Goal: Information Seeking & Learning: Learn about a topic

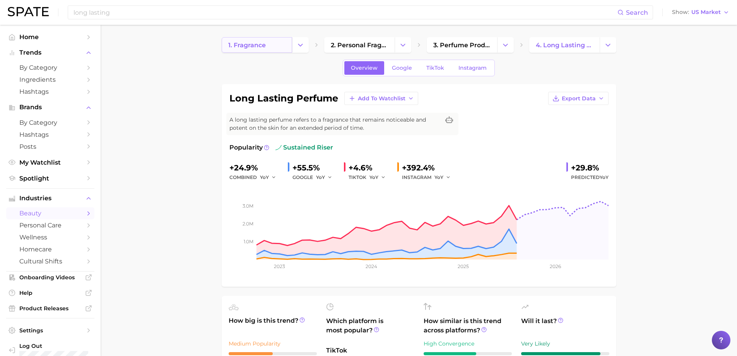
click at [250, 44] on span "1. fragrance" at bounding box center [247, 44] width 38 height 7
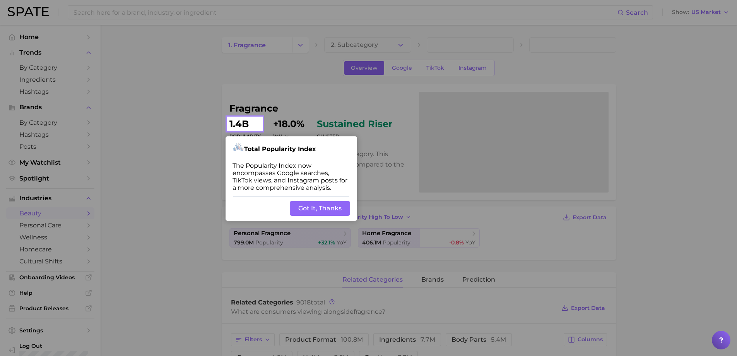
click at [328, 204] on button "Got It, Thanks" at bounding box center [320, 208] width 60 height 15
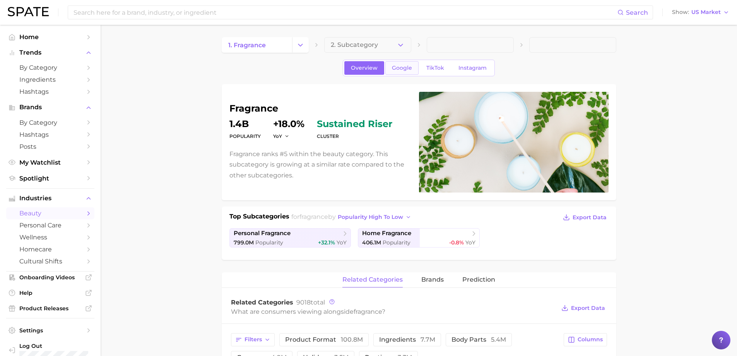
click at [390, 64] on link "Google" at bounding box center [401, 68] width 33 height 14
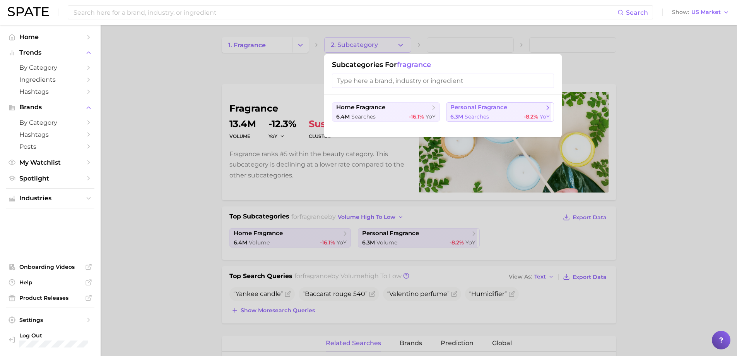
click at [471, 107] on span "personal fragrance" at bounding box center [478, 107] width 57 height 7
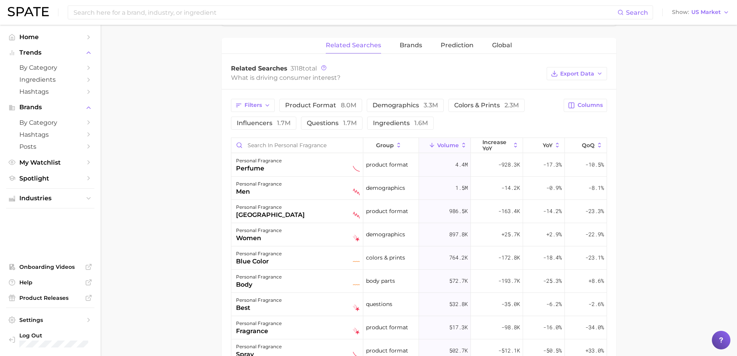
scroll to position [348, 0]
click at [192, 136] on main "1. fragrance 2. personal fragrance 3. Subcategory Overview Google TikTok Instag…" at bounding box center [419, 109] width 636 height 865
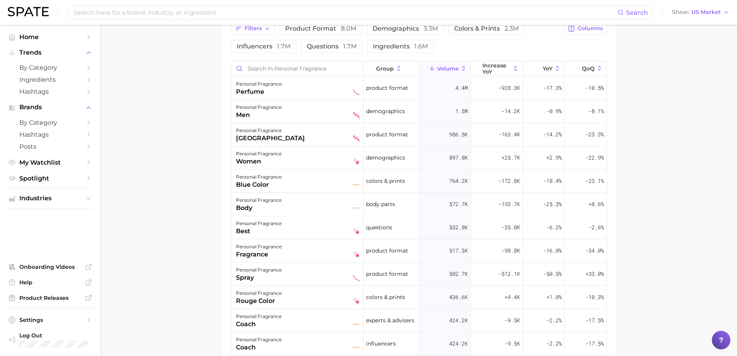
scroll to position [426, 0]
click at [380, 72] on button "group" at bounding box center [391, 68] width 56 height 15
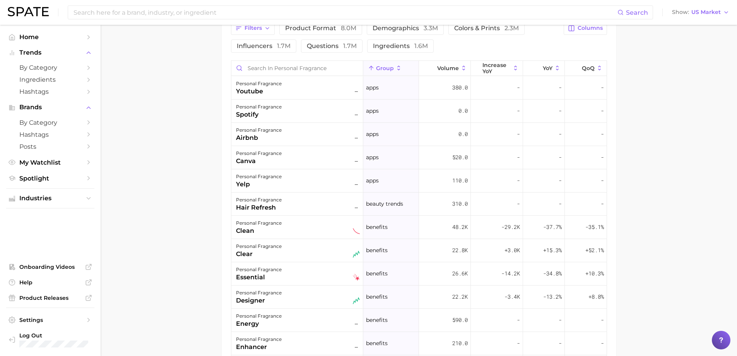
click at [380, 72] on button "group" at bounding box center [391, 68] width 56 height 15
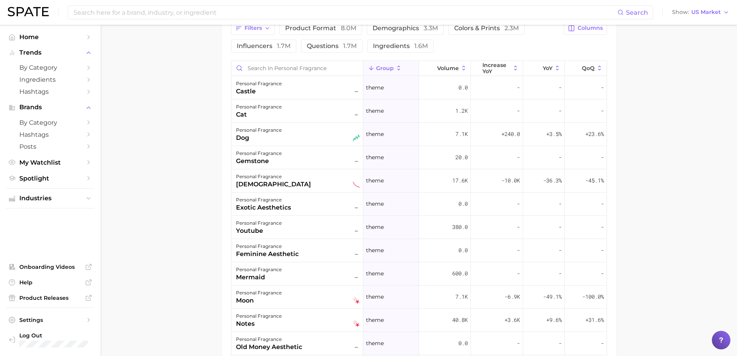
click at [380, 72] on button "group" at bounding box center [391, 68] width 56 height 15
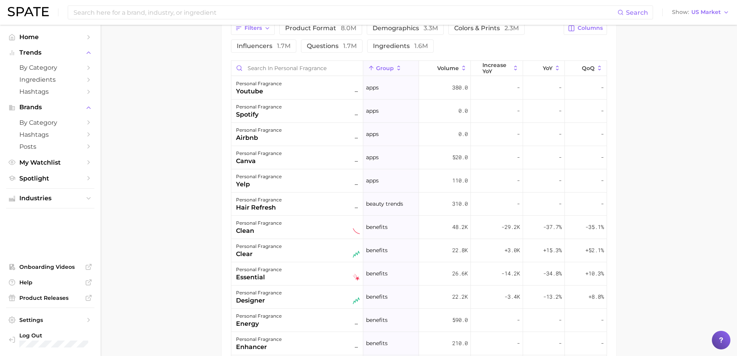
click at [380, 72] on button "group" at bounding box center [391, 68] width 56 height 15
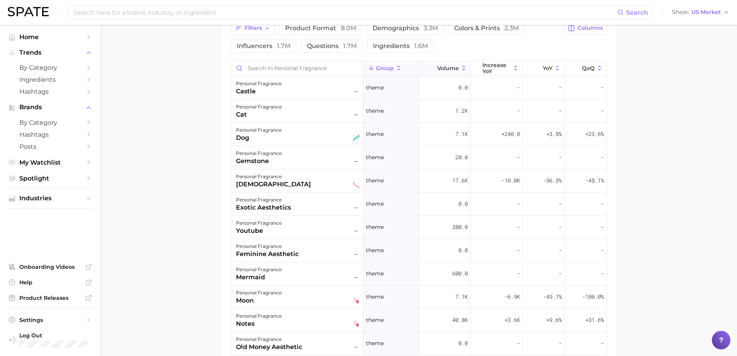
click at [448, 73] on button "Volume" at bounding box center [445, 68] width 52 height 15
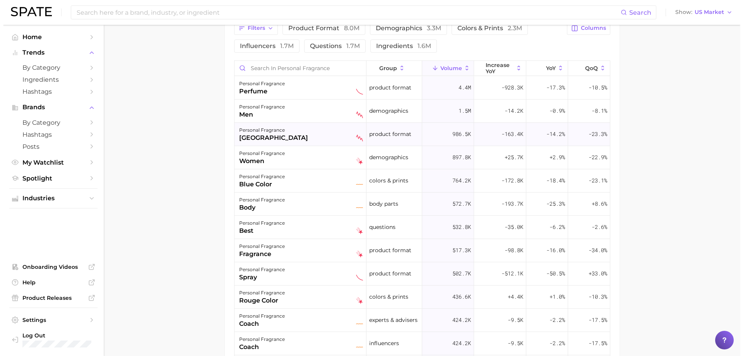
scroll to position [387, 0]
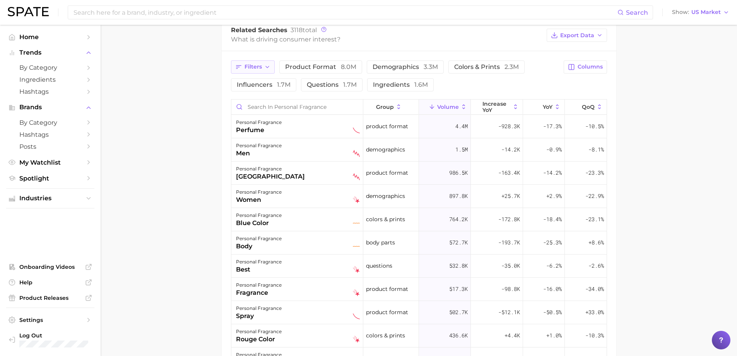
click at [259, 65] on span "Filters" at bounding box center [253, 66] width 17 height 7
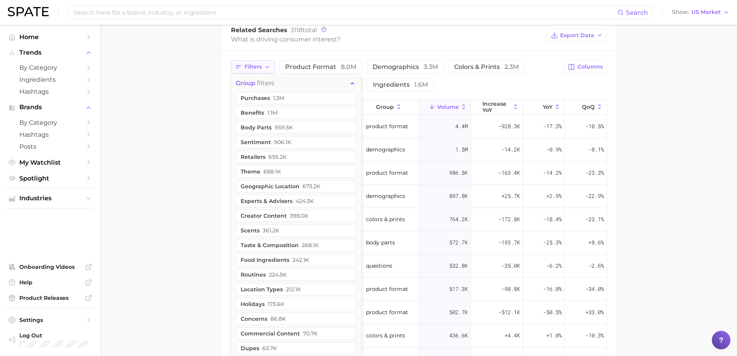
click at [258, 65] on span "Filters" at bounding box center [253, 66] width 17 height 7
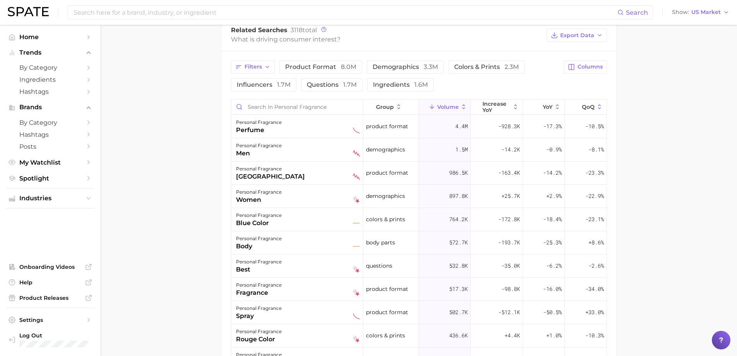
click at [189, 129] on main "1. fragrance 2. personal fragrance 3. Subcategory Overview Google TikTok Instag…" at bounding box center [419, 70] width 636 height 865
click at [297, 66] on span "product format 8.0m" at bounding box center [320, 66] width 71 height 7
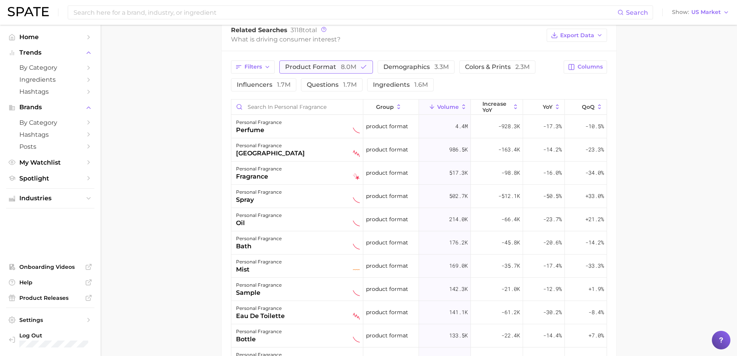
click at [297, 66] on span "product format 8.0m" at bounding box center [320, 66] width 71 height 7
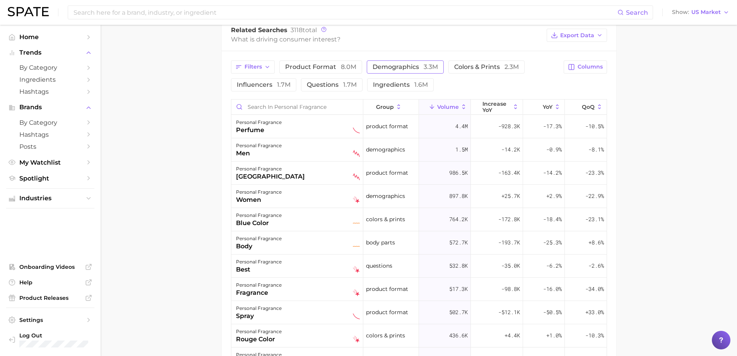
click at [383, 65] on span "demographics 3.3m" at bounding box center [405, 66] width 65 height 7
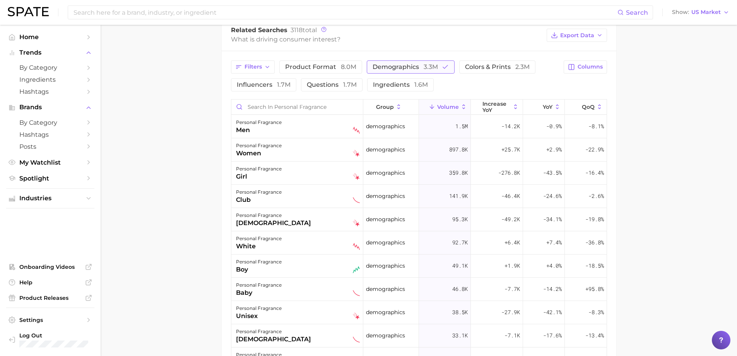
click at [383, 65] on span "demographics 3.3m" at bounding box center [405, 66] width 65 height 7
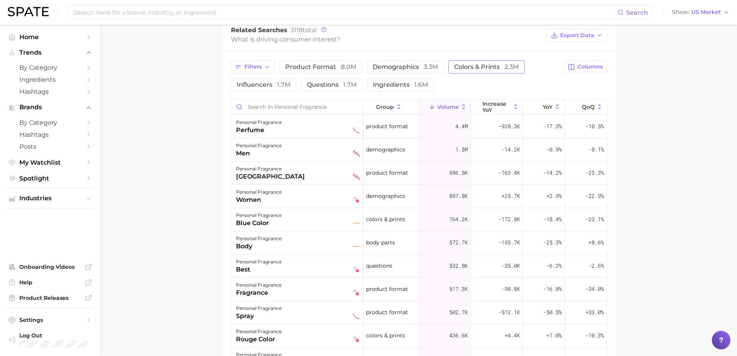
click at [472, 69] on span "colors & prints 2.3m" at bounding box center [486, 66] width 65 height 7
click at [248, 79] on button "influencers 1.7m" at bounding box center [263, 84] width 65 height 13
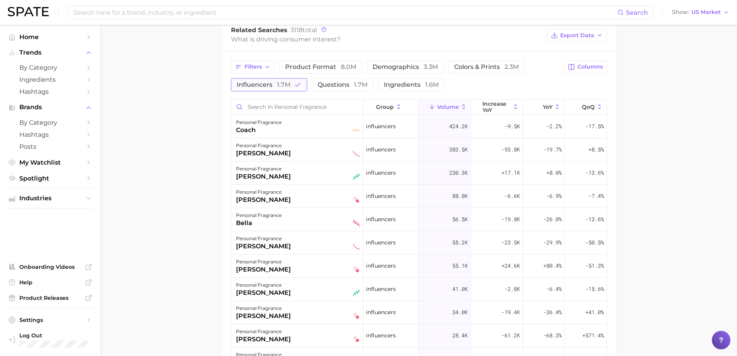
click at [248, 79] on button "influencers 1.7m" at bounding box center [269, 84] width 76 height 13
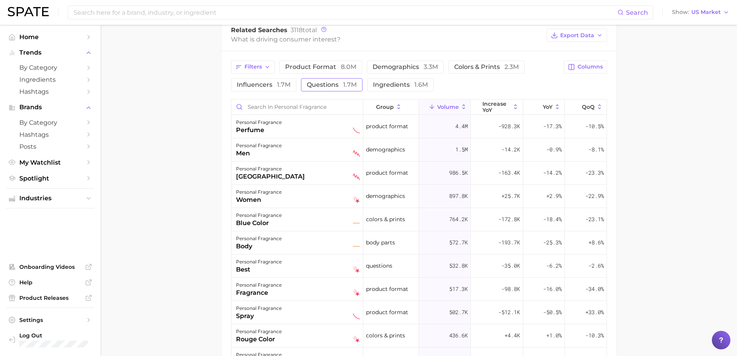
click at [338, 81] on span "questions 1.7m" at bounding box center [332, 84] width 50 height 7
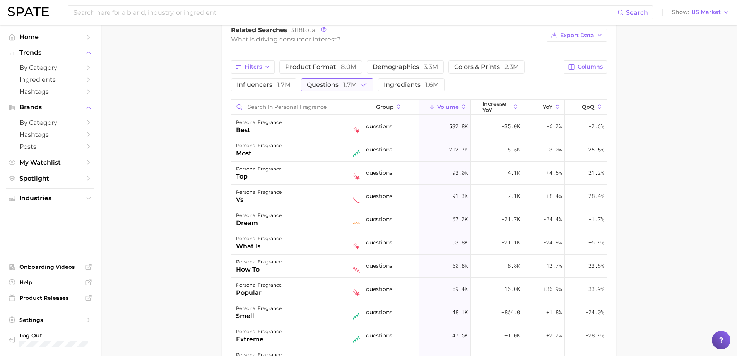
click at [338, 81] on span "questions 1.7m" at bounding box center [332, 84] width 50 height 7
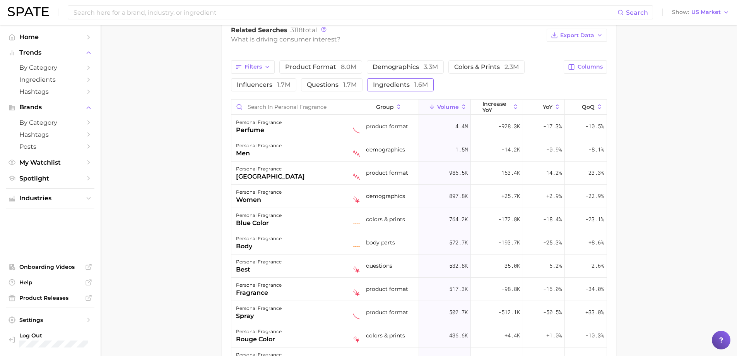
click at [368, 83] on button "ingredients 1.6m" at bounding box center [400, 84] width 67 height 13
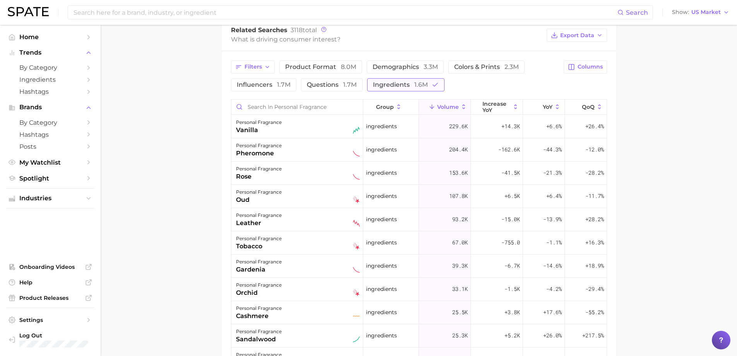
click at [368, 83] on button "ingredients 1.6m" at bounding box center [405, 84] width 77 height 13
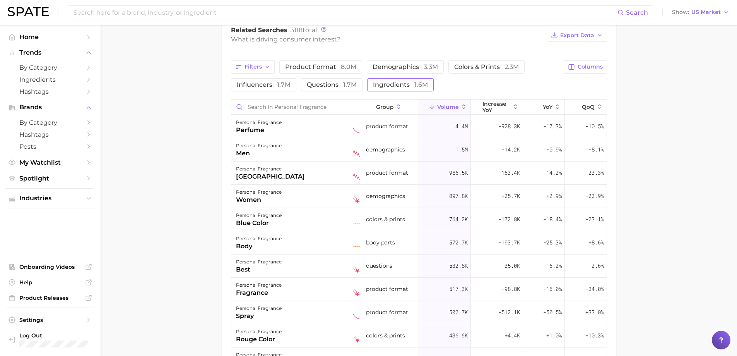
click at [390, 88] on button "ingredients 1.6m" at bounding box center [400, 84] width 67 height 13
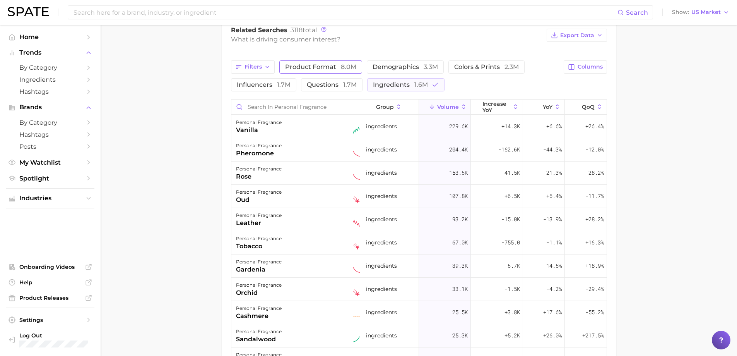
click at [327, 70] on span "product format 8.0m" at bounding box center [320, 66] width 71 height 7
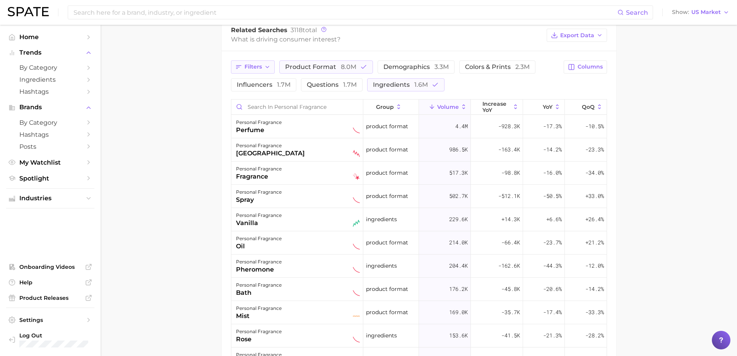
click at [255, 63] on button "Filters" at bounding box center [253, 66] width 44 height 13
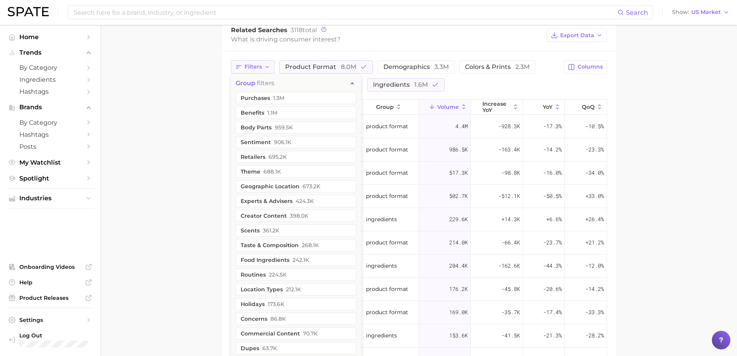
click at [255, 63] on button "Filters" at bounding box center [253, 66] width 44 height 13
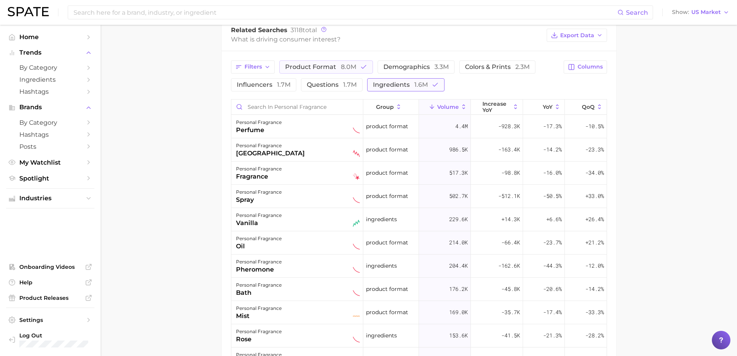
click at [416, 88] on button "ingredients 1.6m" at bounding box center [405, 84] width 77 height 13
click at [352, 64] on span "8.0m" at bounding box center [348, 66] width 15 height 7
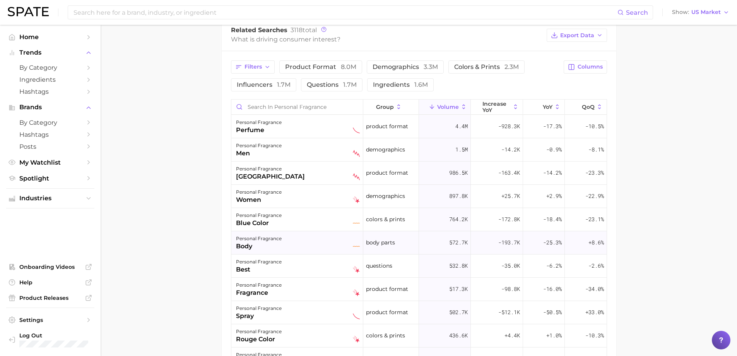
click at [326, 241] on div "personal fragrance body" at bounding box center [298, 242] width 124 height 17
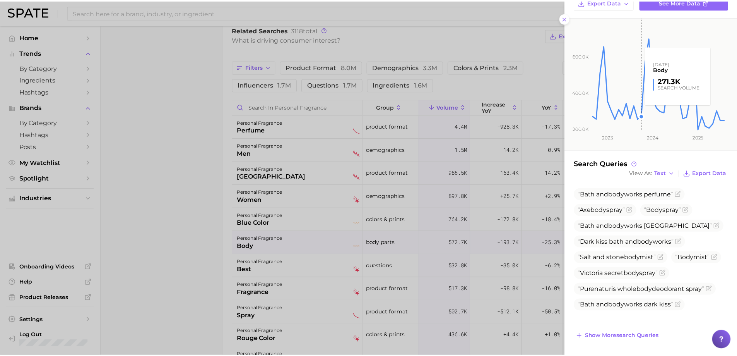
scroll to position [80, 0]
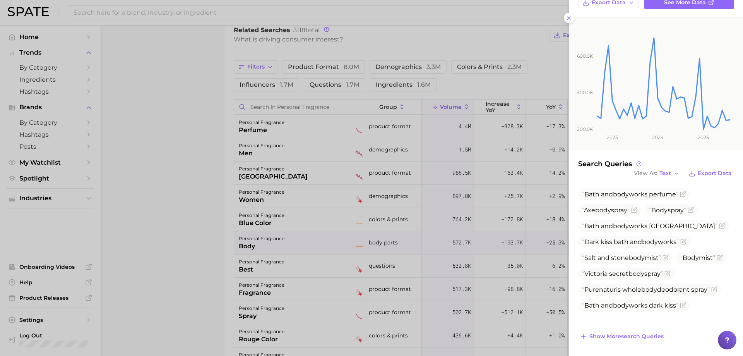
click at [301, 233] on div at bounding box center [371, 178] width 743 height 356
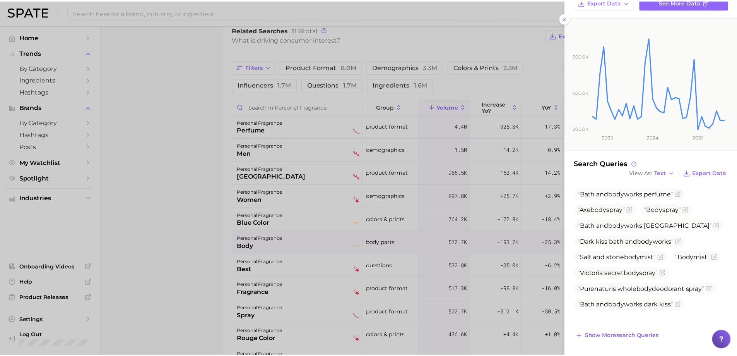
scroll to position [0, 0]
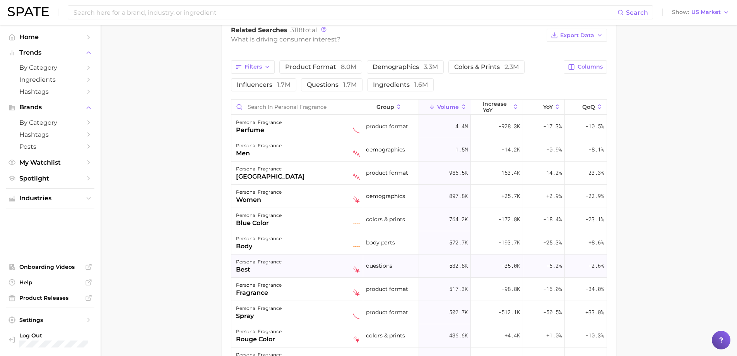
click at [290, 262] on div "personal fragrance best" at bounding box center [298, 265] width 124 height 17
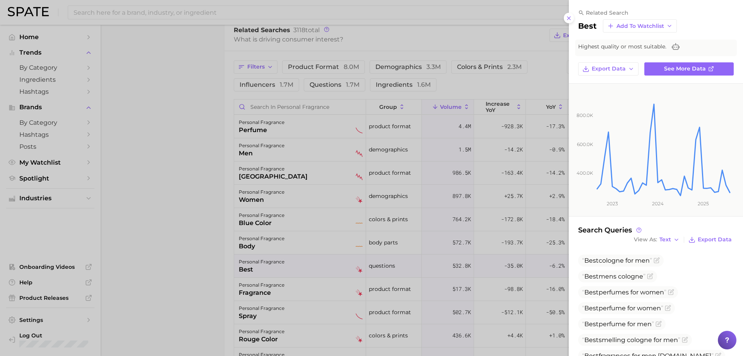
click at [290, 262] on div at bounding box center [371, 178] width 743 height 356
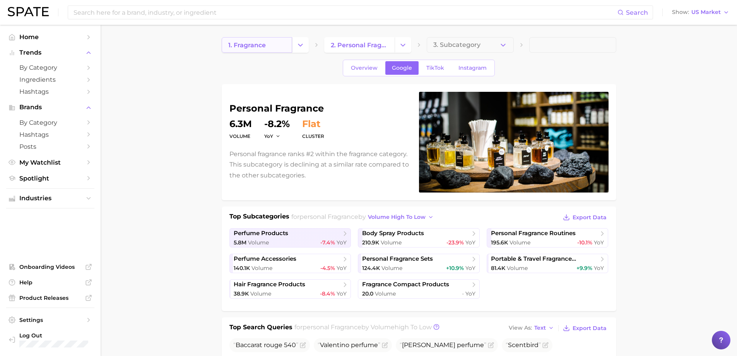
click at [255, 42] on span "1. fragrance" at bounding box center [247, 44] width 38 height 7
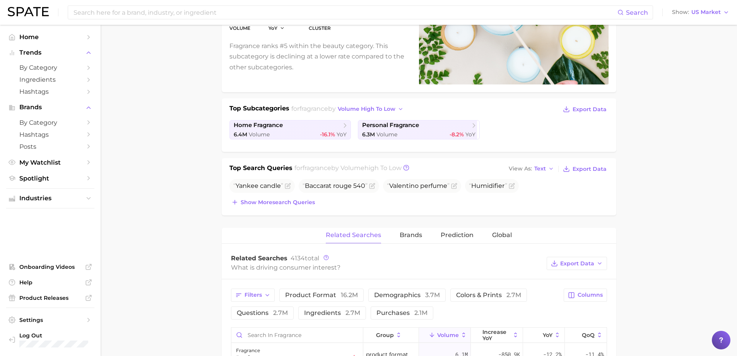
scroll to position [77, 0]
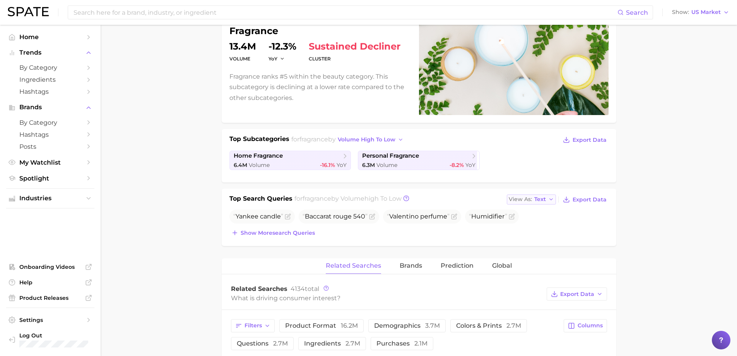
click at [539, 197] on span "Text" at bounding box center [540, 199] width 12 height 4
click at [536, 224] on button "Table" at bounding box center [549, 226] width 85 height 14
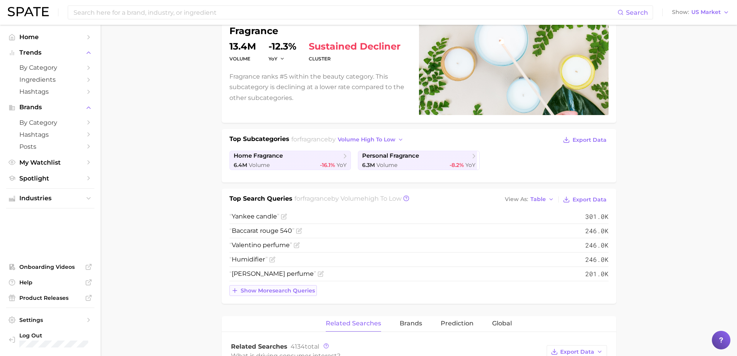
click at [244, 295] on button "Show more search queries" at bounding box center [272, 290] width 87 height 11
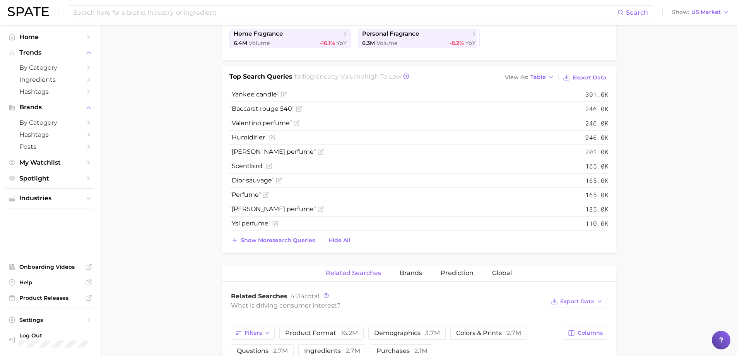
scroll to position [193, 0]
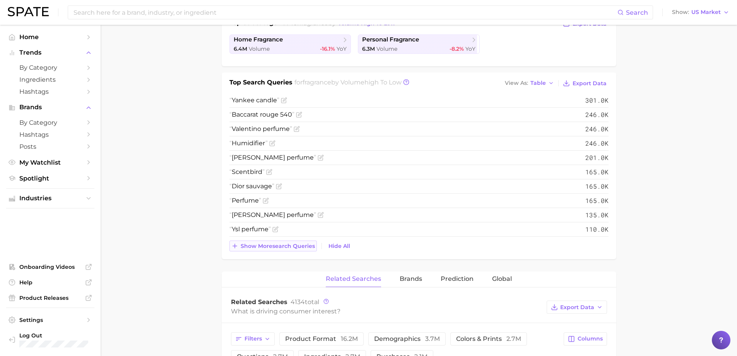
click at [254, 251] on button "Show more search queries" at bounding box center [272, 245] width 87 height 11
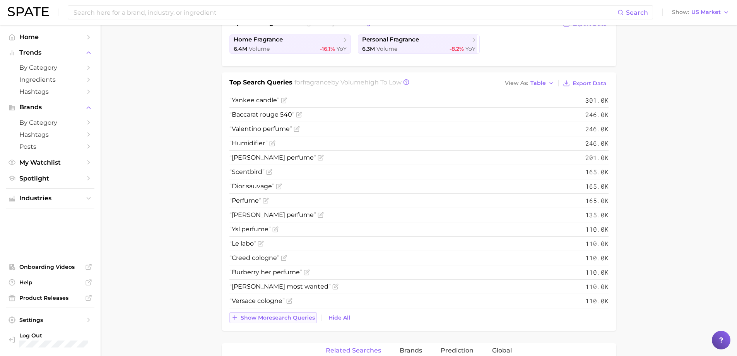
click at [291, 317] on span "Show more search queries" at bounding box center [278, 317] width 74 height 7
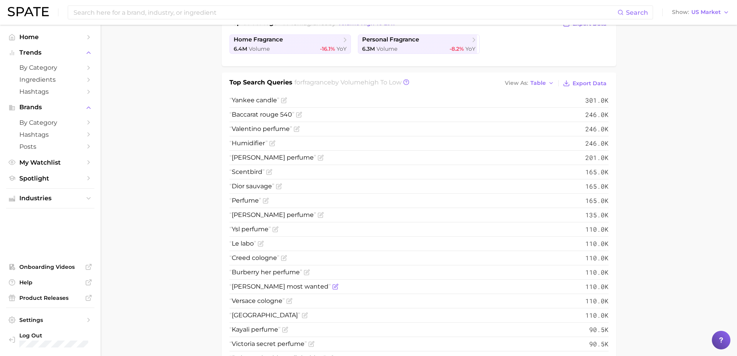
scroll to position [155, 0]
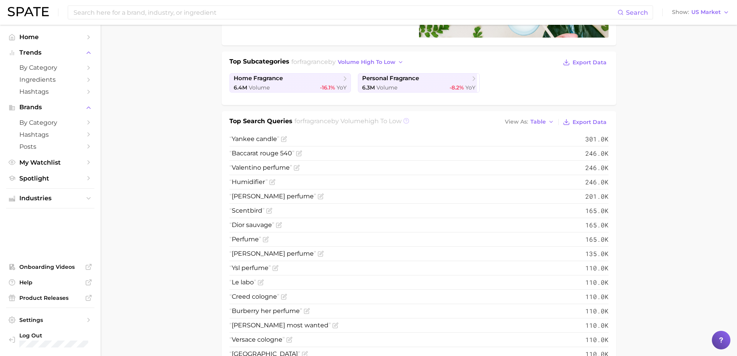
click at [409, 121] on icon at bounding box center [406, 121] width 6 height 6
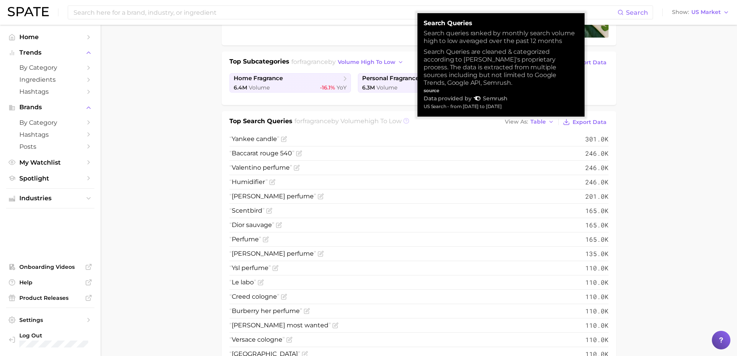
click at [409, 121] on icon at bounding box center [406, 121] width 6 height 6
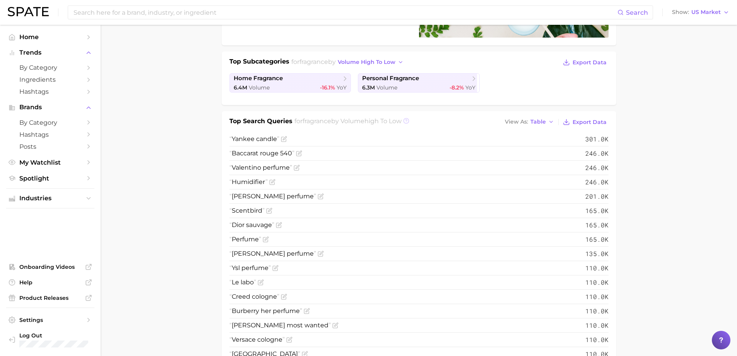
click at [409, 122] on icon at bounding box center [406, 121] width 6 height 6
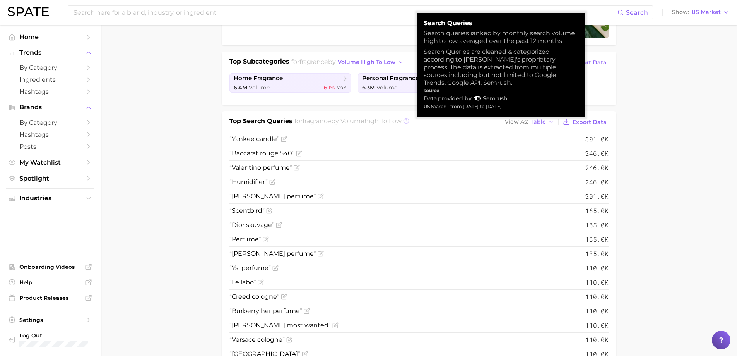
click at [409, 122] on icon at bounding box center [406, 121] width 6 height 6
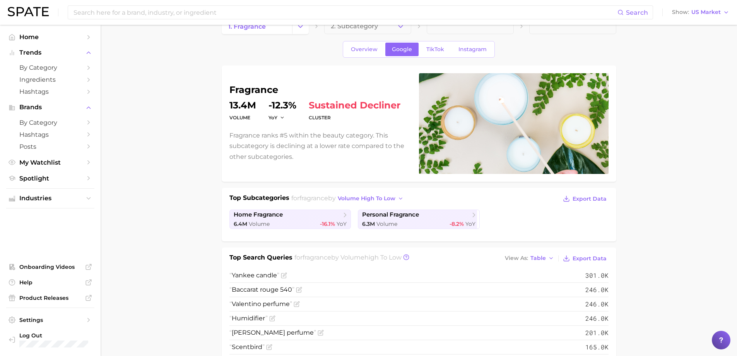
scroll to position [0, 0]
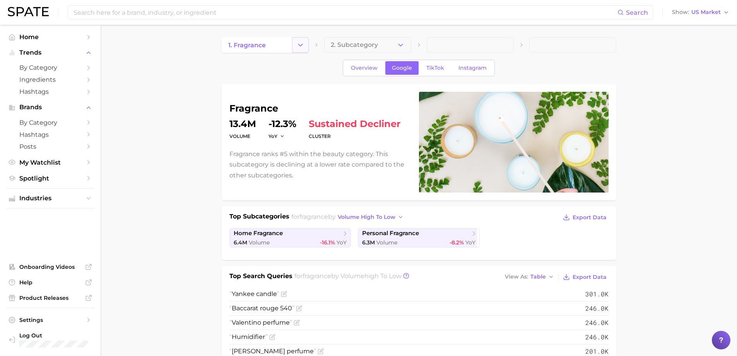
click at [298, 42] on icon "Change Category" at bounding box center [300, 45] width 8 height 8
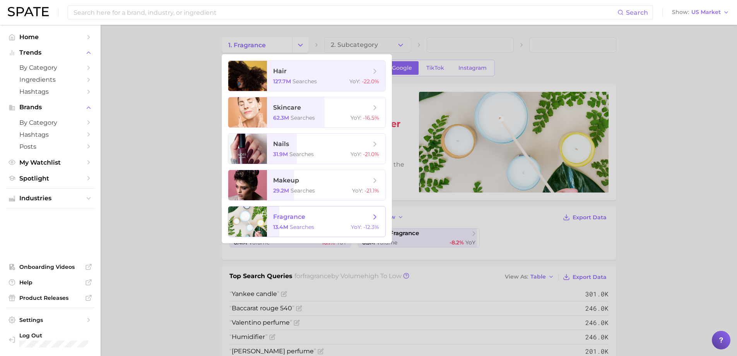
click at [284, 222] on span "fragrance 13.4m searches YoY : -12.3%" at bounding box center [326, 221] width 118 height 30
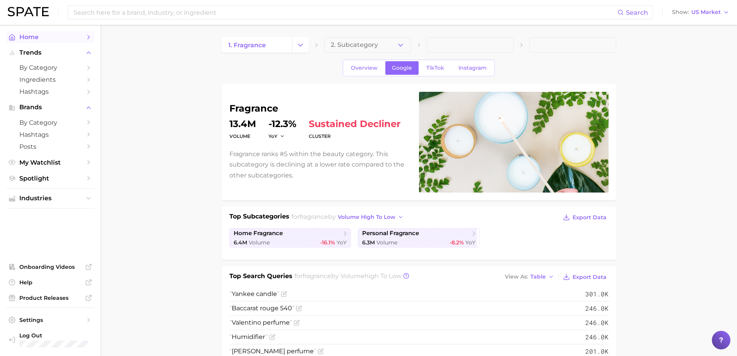
click at [41, 36] on span "Home" at bounding box center [50, 36] width 62 height 7
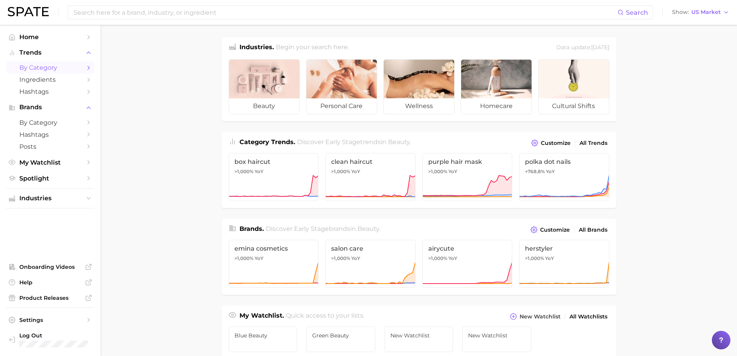
click at [60, 68] on span "by Category" at bounding box center [50, 67] width 62 height 7
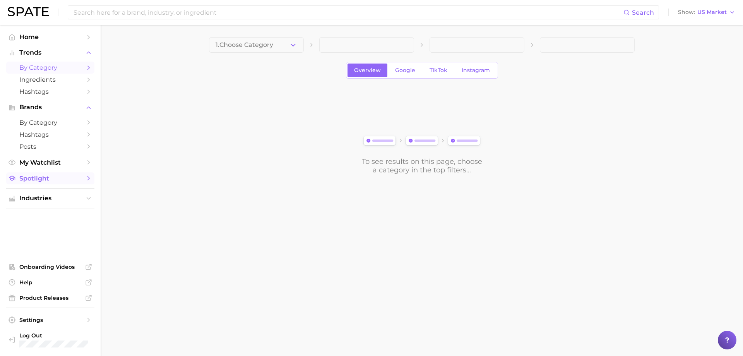
click at [46, 176] on span "Spotlight" at bounding box center [50, 177] width 62 height 7
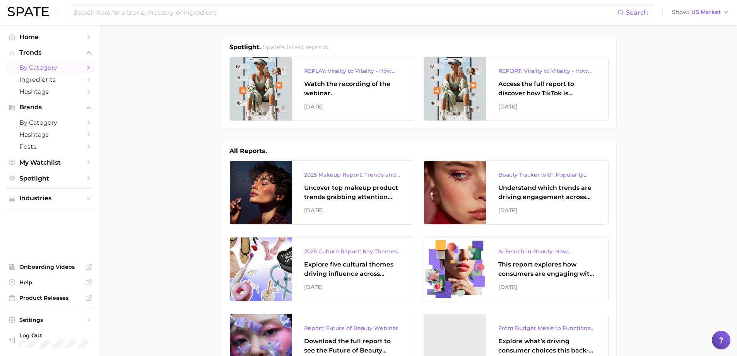
click at [44, 63] on link "by Category" at bounding box center [50, 68] width 88 height 12
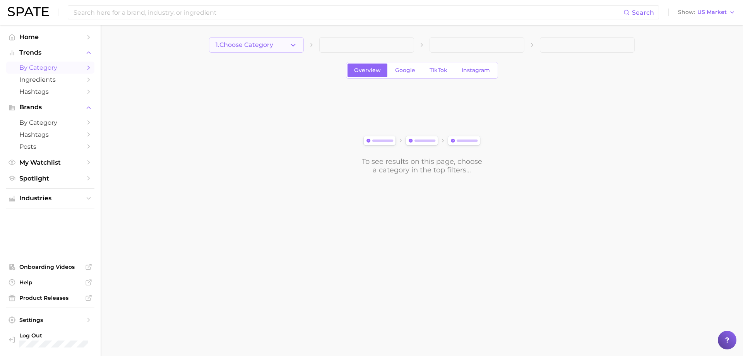
click at [273, 42] on span "1. Choose Category" at bounding box center [244, 44] width 58 height 7
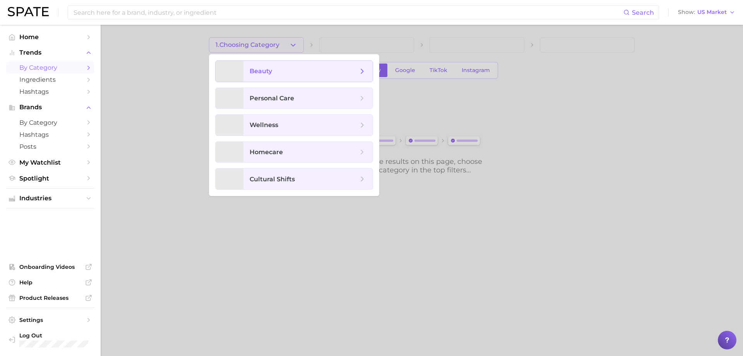
click at [285, 72] on span "beauty" at bounding box center [304, 71] width 108 height 9
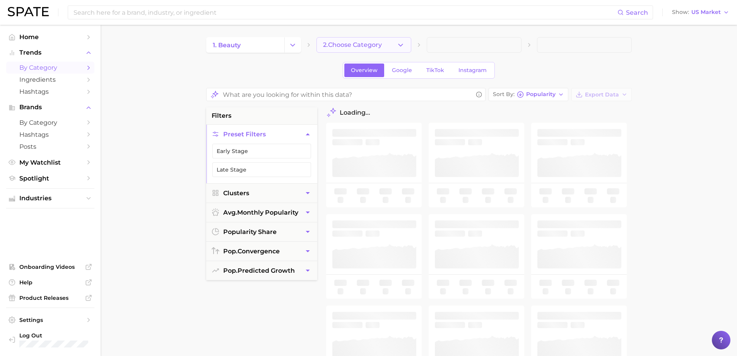
click at [353, 40] on button "2. Choose Category" at bounding box center [363, 44] width 95 height 15
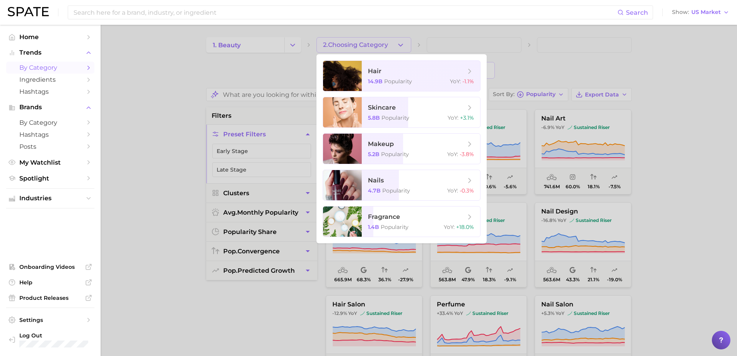
click at [184, 156] on div at bounding box center [368, 178] width 737 height 356
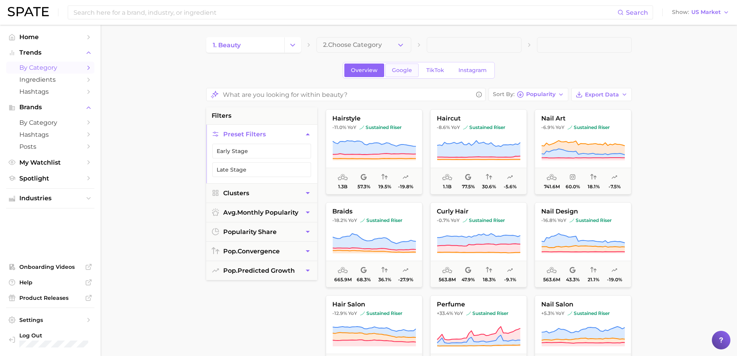
click at [412, 67] on link "Google" at bounding box center [401, 70] width 33 height 14
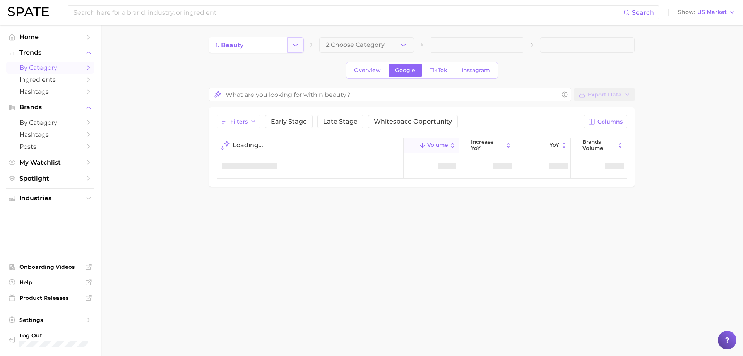
click at [299, 44] on icon "Change Category" at bounding box center [295, 45] width 8 height 8
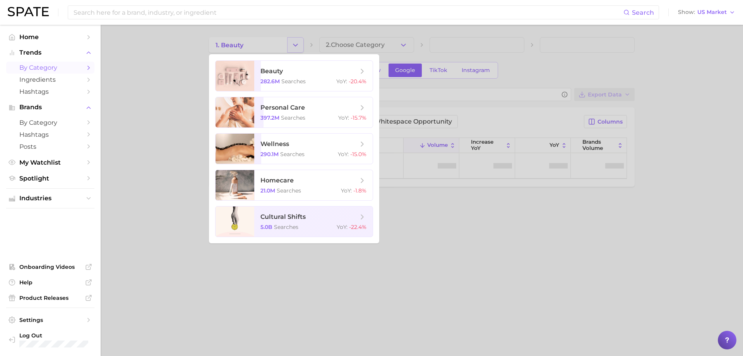
click at [299, 44] on div at bounding box center [371, 178] width 743 height 356
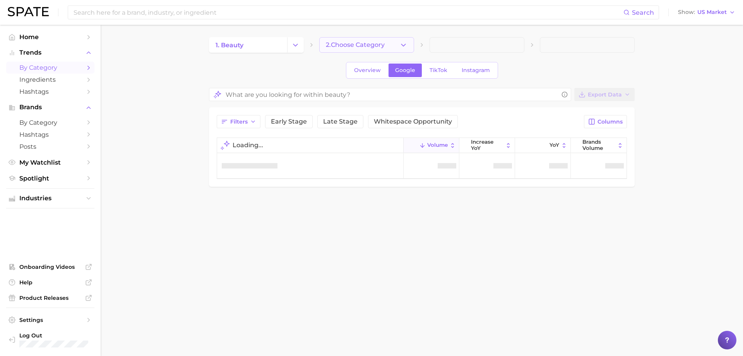
click at [402, 40] on button "2. Choose Category" at bounding box center [366, 44] width 95 height 15
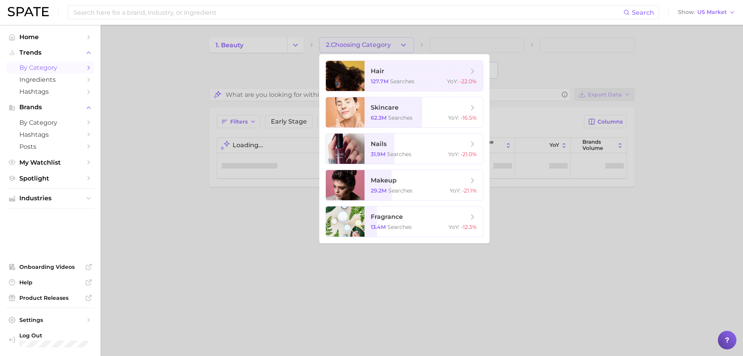
click at [402, 40] on div at bounding box center [371, 178] width 743 height 356
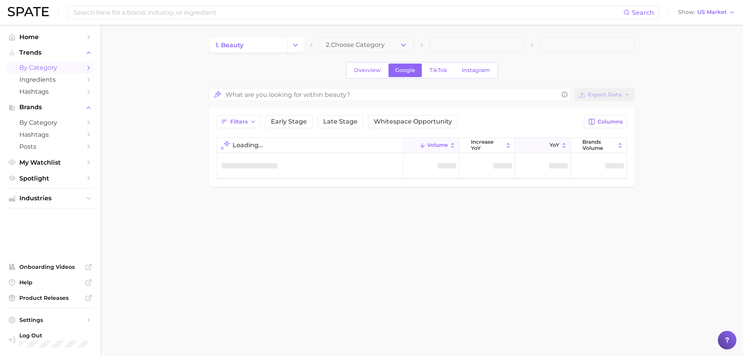
click at [691, 157] on main "1. beauty 2. Choose Category Overview Google TikTok Instagram Export Data Filte…" at bounding box center [422, 125] width 642 height 200
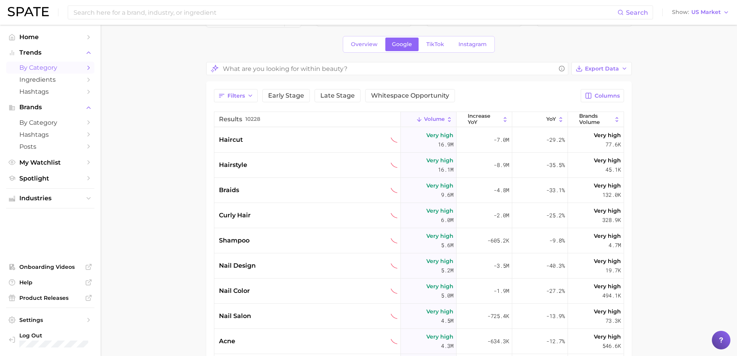
scroll to position [39, 0]
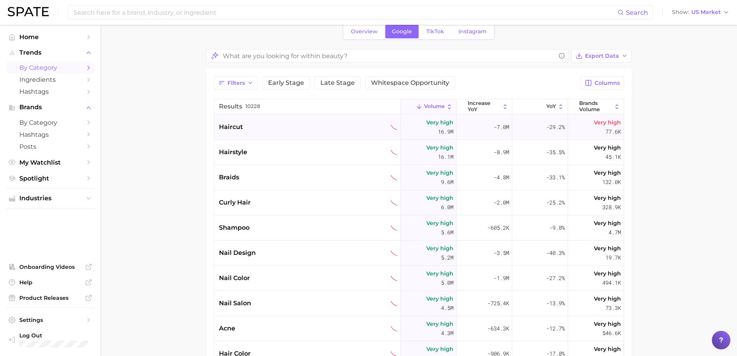
click at [222, 131] on span "haircut" at bounding box center [231, 126] width 24 height 9
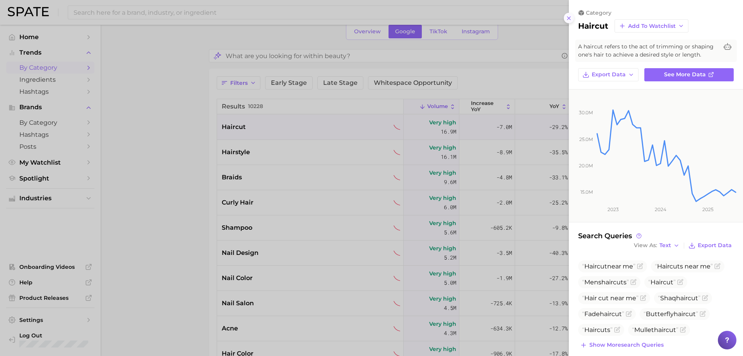
click at [570, 14] on button at bounding box center [569, 18] width 10 height 10
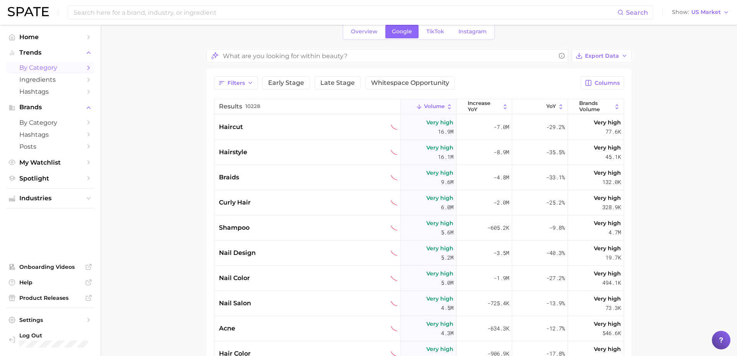
scroll to position [0, 0]
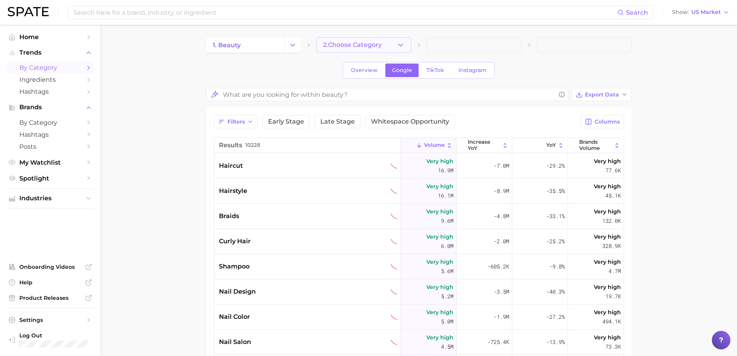
click at [351, 38] on button "2. Choose Category" at bounding box center [363, 44] width 95 height 15
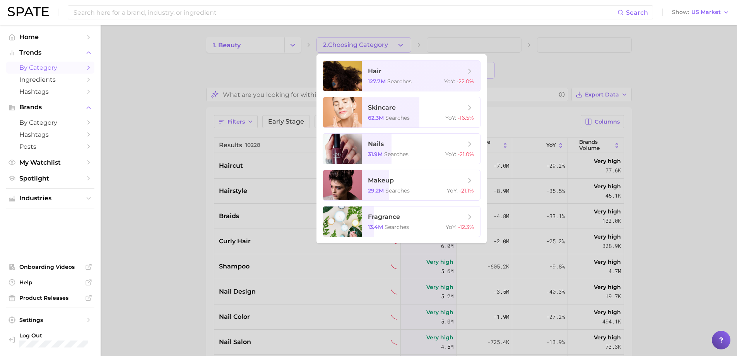
click at [190, 168] on div at bounding box center [368, 178] width 737 height 356
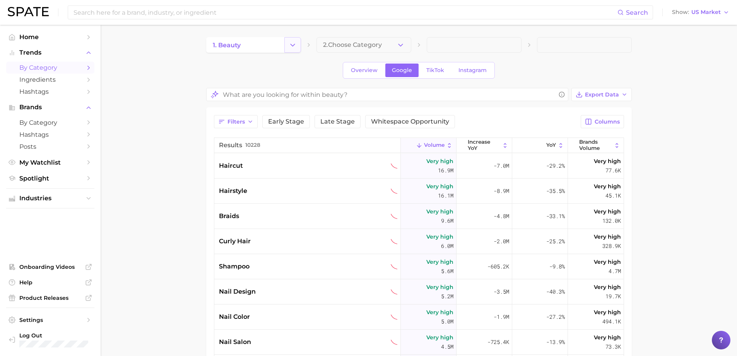
click at [295, 48] on icon "Change Category" at bounding box center [293, 45] width 8 height 8
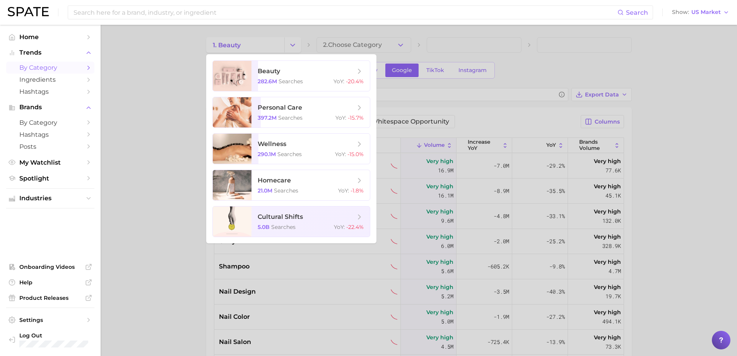
click at [353, 43] on div at bounding box center [368, 178] width 737 height 356
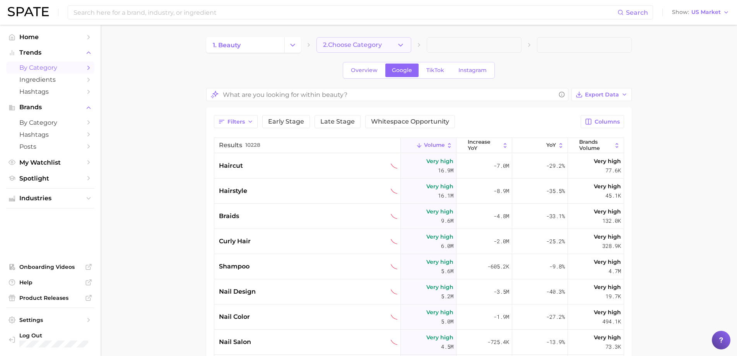
click at [364, 48] on span "2. Choose Category" at bounding box center [352, 44] width 59 height 7
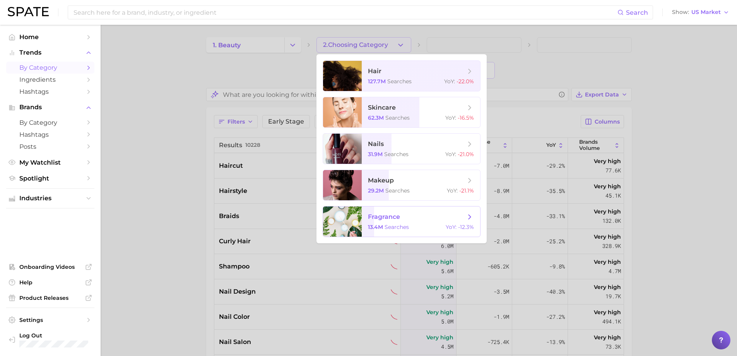
click at [352, 222] on div at bounding box center [342, 221] width 39 height 30
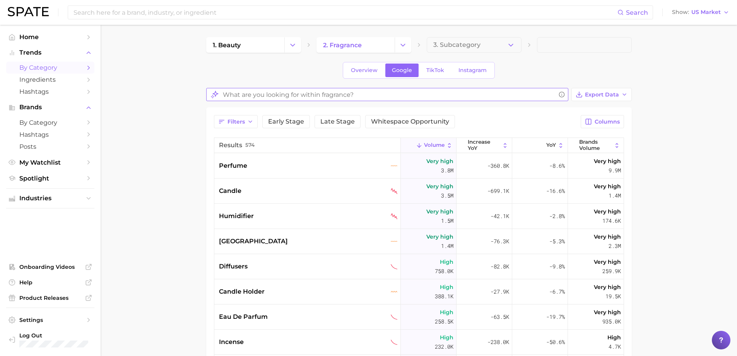
click at [274, 93] on input "What are you looking for within fragrance?" at bounding box center [389, 94] width 333 height 15
click at [190, 154] on main "1. beauty 2. fragrance 3. Subcategory Overview Google TikTok Instagram Ask AI: …" at bounding box center [419, 282] width 636 height 515
click at [53, 66] on span "by Category" at bounding box center [50, 67] width 62 height 7
click at [48, 36] on span "Home" at bounding box center [50, 36] width 62 height 7
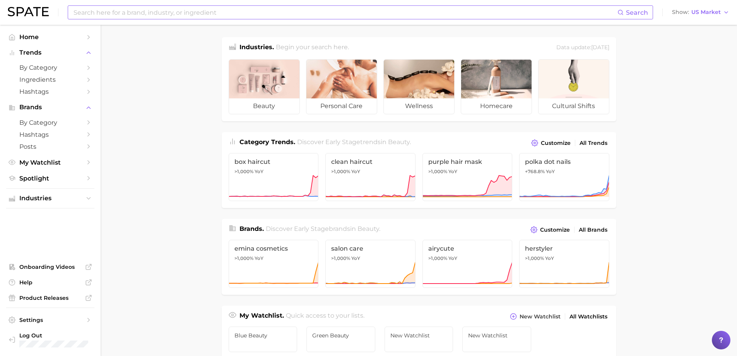
click at [181, 11] on input at bounding box center [345, 12] width 545 height 13
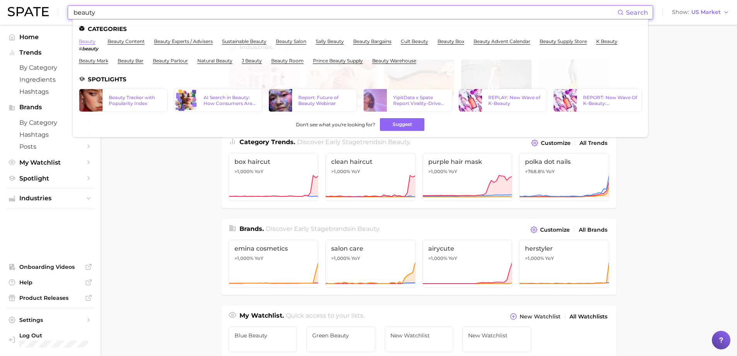
type input "beauty"
click at [85, 42] on link "beauty" at bounding box center [87, 41] width 17 height 6
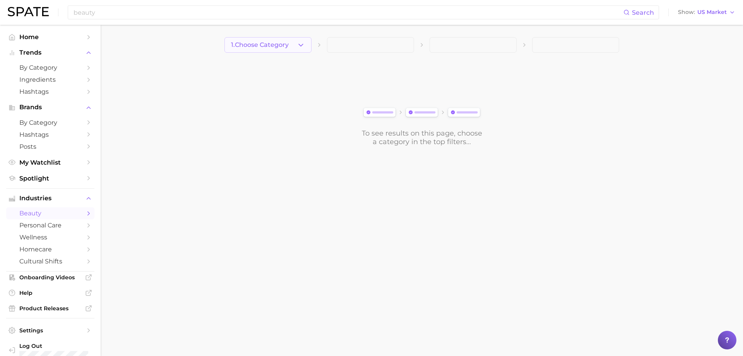
click at [289, 46] on span "1. Choose Category" at bounding box center [260, 44] width 58 height 7
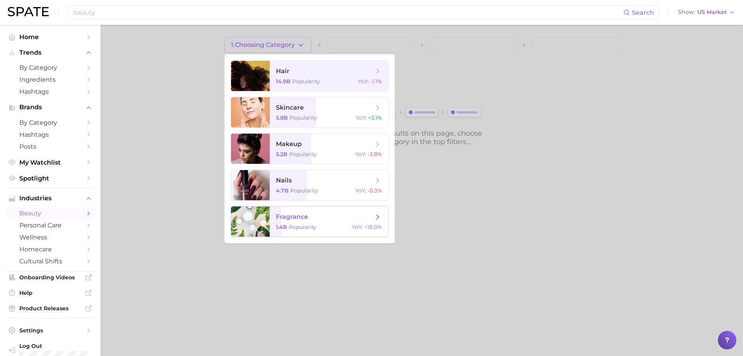
click at [280, 225] on span "1.4b" at bounding box center [281, 226] width 11 height 7
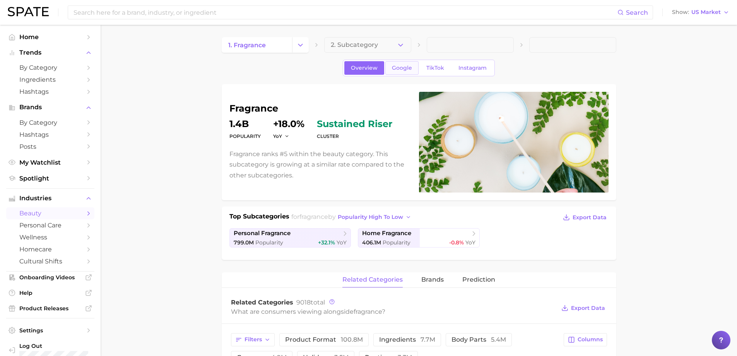
click at [406, 67] on span "Google" at bounding box center [402, 68] width 20 height 7
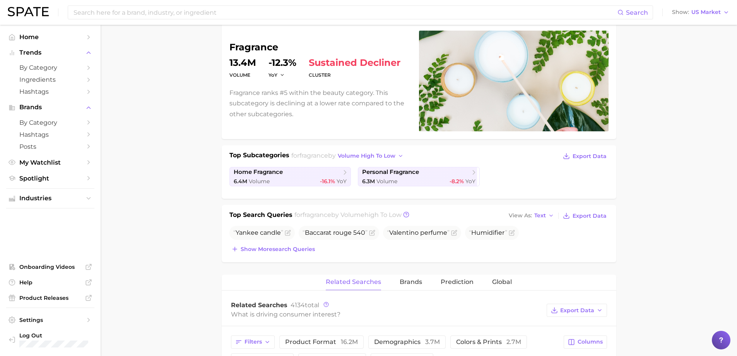
scroll to position [155, 0]
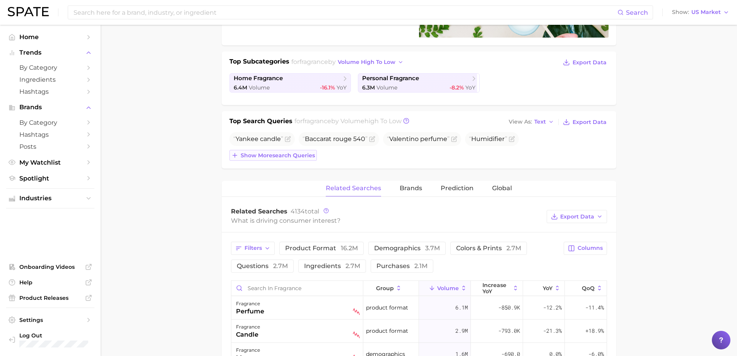
click at [268, 150] on button "Show more search queries" at bounding box center [272, 155] width 87 height 11
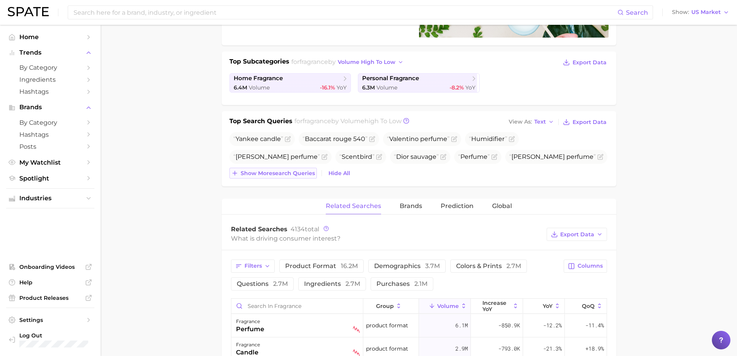
click at [269, 176] on button "Show more search queries" at bounding box center [272, 173] width 87 height 11
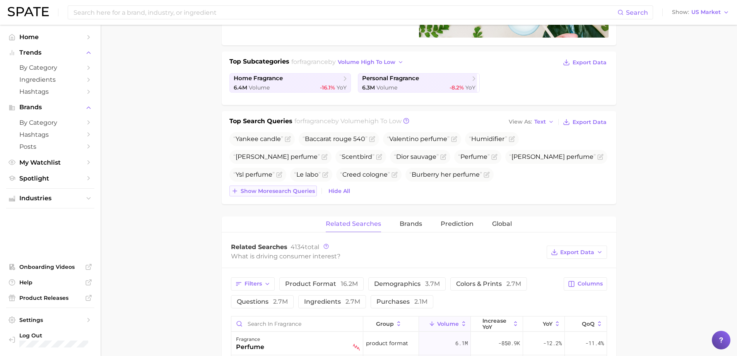
click at [268, 190] on span "Show more search queries" at bounding box center [278, 191] width 74 height 7
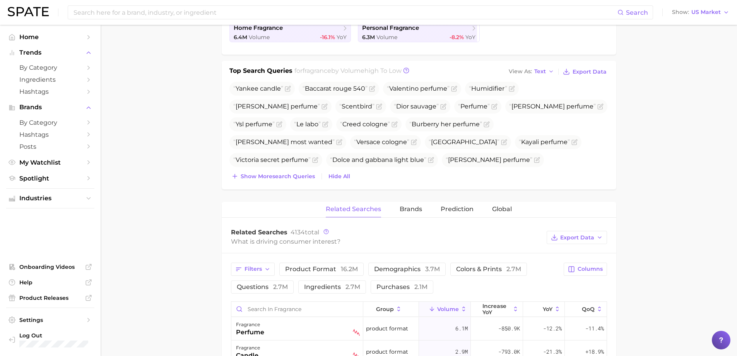
scroll to position [348, 0]
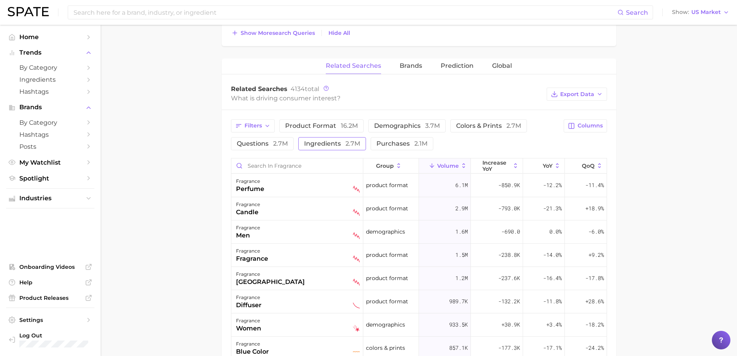
click at [327, 140] on span "ingredients 2.7m" at bounding box center [332, 143] width 56 height 7
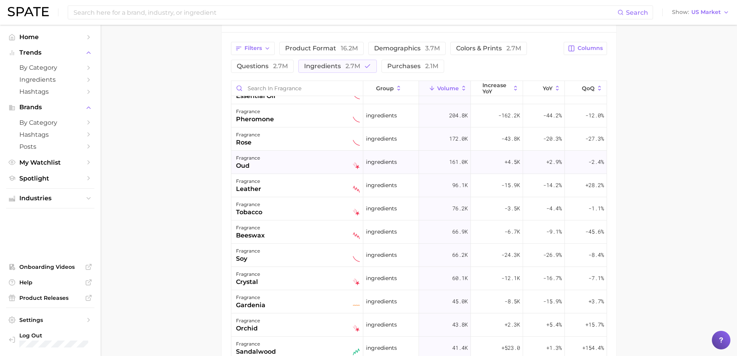
scroll to position [0, 0]
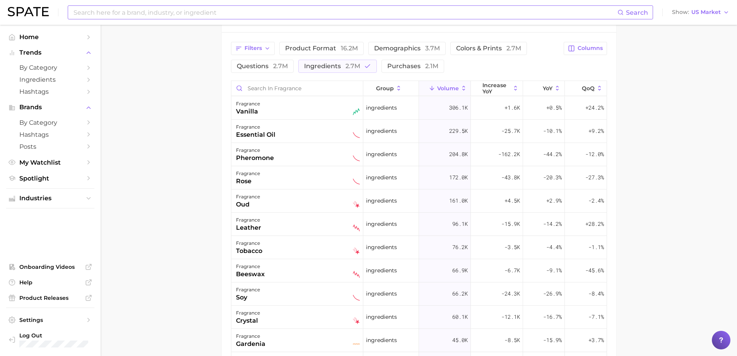
click at [197, 9] on input at bounding box center [345, 12] width 545 height 13
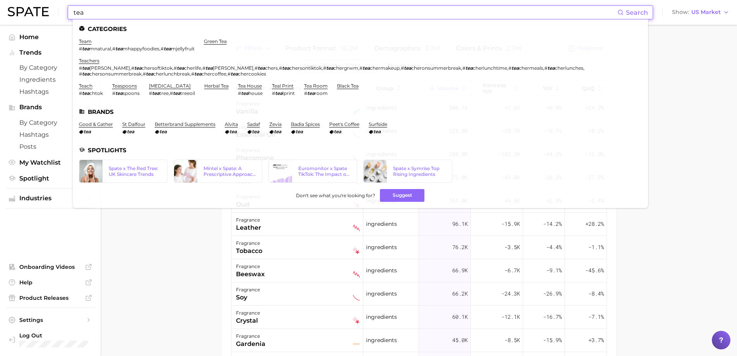
type input "tea"
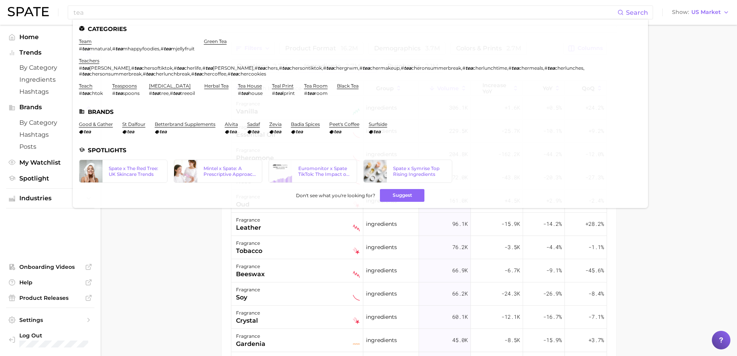
click at [188, 234] on main "1. fragrance 2. Subcategory Overview Google TikTok Instagram fragrance volume 1…" at bounding box center [419, 41] width 636 height 885
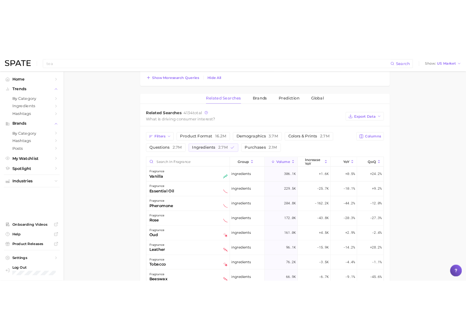
scroll to position [348, 0]
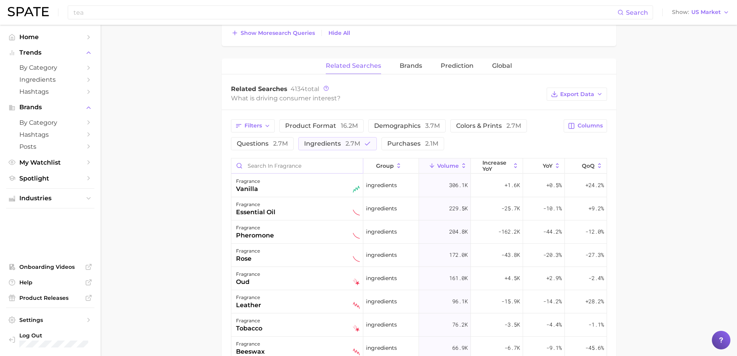
click at [263, 166] on input "Search in fragrance" at bounding box center [297, 165] width 132 height 15
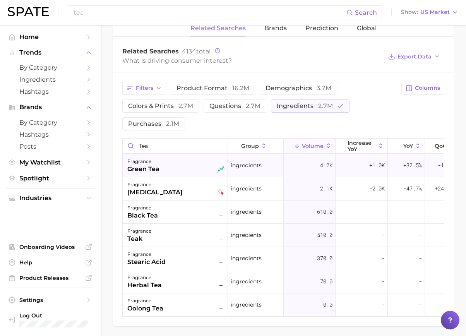
scroll to position [400, 0]
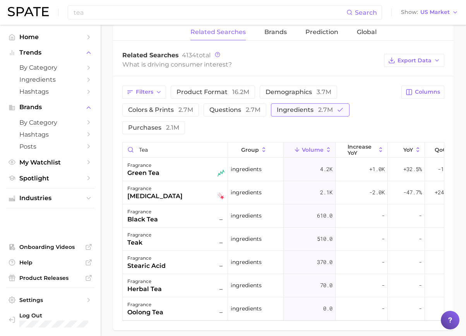
click at [297, 110] on span "ingredients 2.7m" at bounding box center [305, 109] width 56 height 7
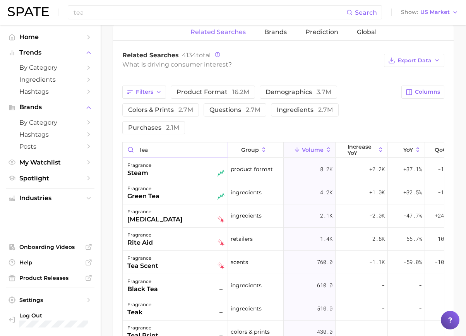
click at [157, 154] on input "tea" at bounding box center [175, 149] width 105 height 15
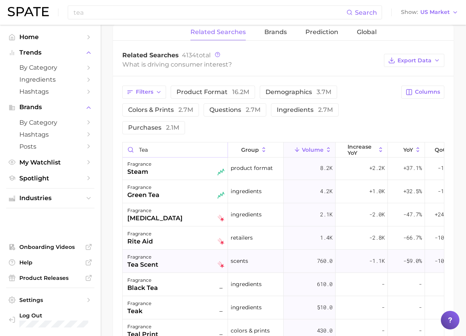
scroll to position [0, 0]
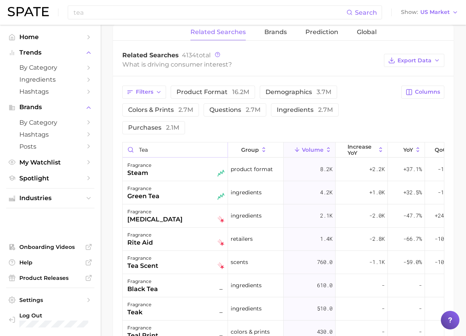
click at [147, 152] on input "tea" at bounding box center [175, 149] width 105 height 15
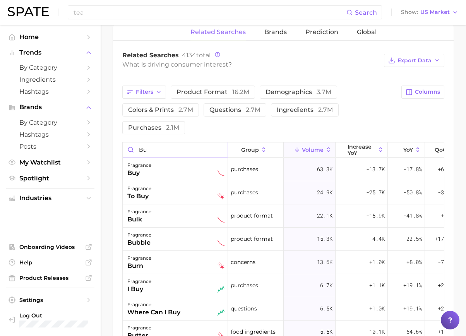
type input "b"
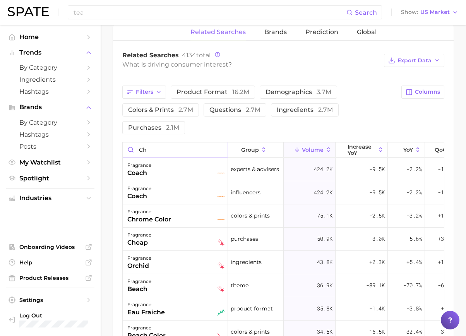
type input "c"
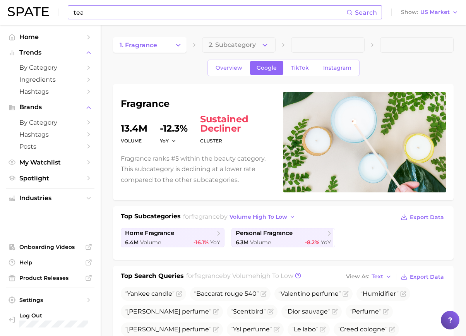
click at [83, 14] on input "tea" at bounding box center [210, 12] width 274 height 13
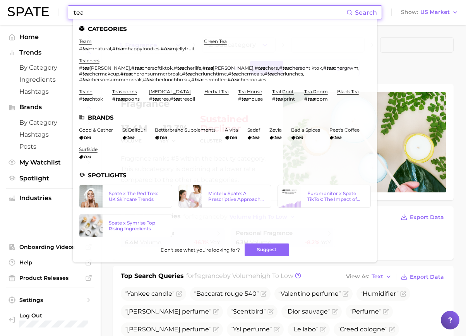
click at [83, 14] on input "tea" at bounding box center [210, 12] width 274 height 13
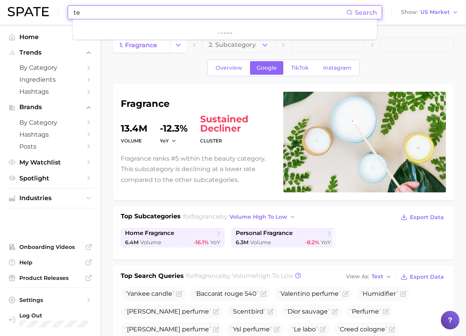
type input "tea"
click at [135, 63] on div "Overview Google TikTok Instagram" at bounding box center [283, 68] width 340 height 17
click at [173, 43] on button "Change Category" at bounding box center [178, 44] width 17 height 15
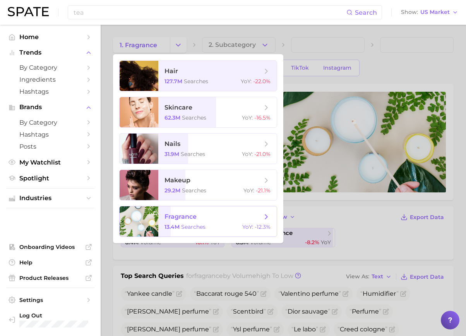
click at [230, 208] on span "fragrance 13.4m searches YoY : -12.3%" at bounding box center [217, 221] width 118 height 30
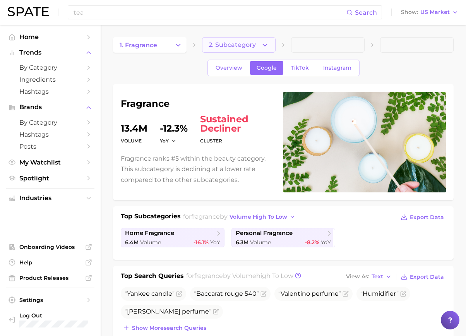
click at [266, 41] on icon "button" at bounding box center [265, 45] width 8 height 8
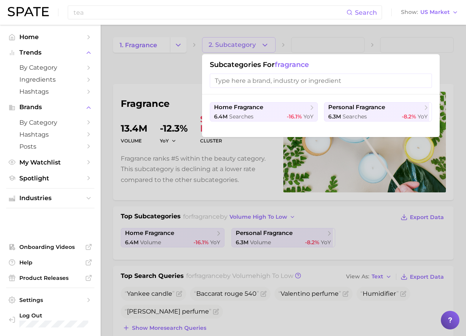
click at [176, 78] on div at bounding box center [233, 168] width 466 height 336
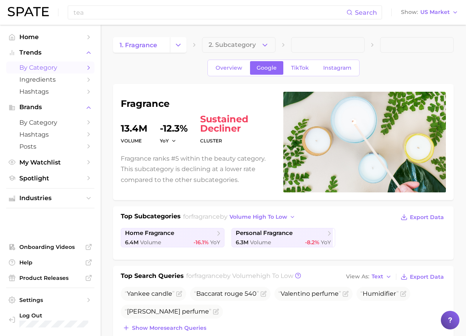
click at [64, 67] on span "by Category" at bounding box center [50, 67] width 62 height 7
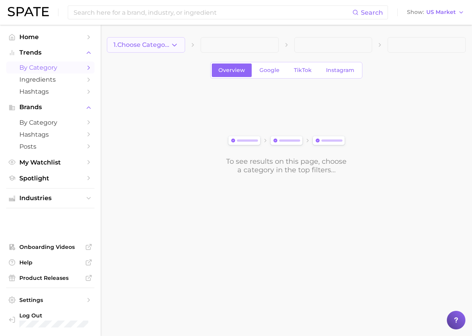
click at [157, 43] on span "1. Choose Category" at bounding box center [141, 44] width 57 height 7
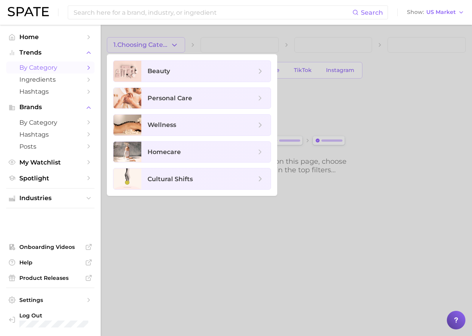
click at [185, 34] on div at bounding box center [236, 168] width 472 height 336
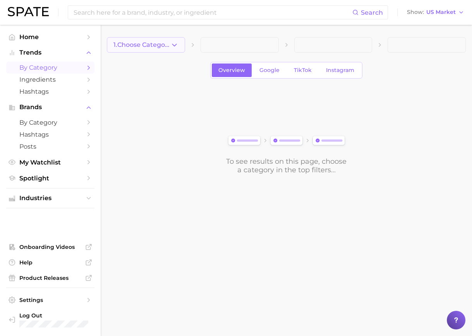
click at [176, 41] on icon "button" at bounding box center [174, 45] width 8 height 8
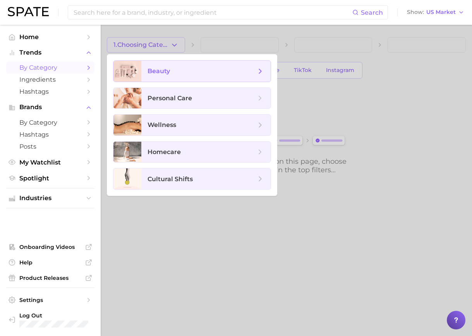
click at [162, 67] on span "beauty" at bounding box center [205, 71] width 129 height 21
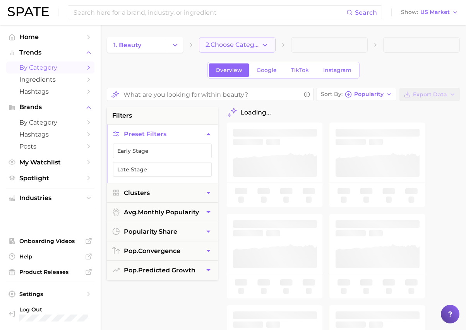
click at [258, 49] on button "2. Choose Category" at bounding box center [237, 44] width 77 height 15
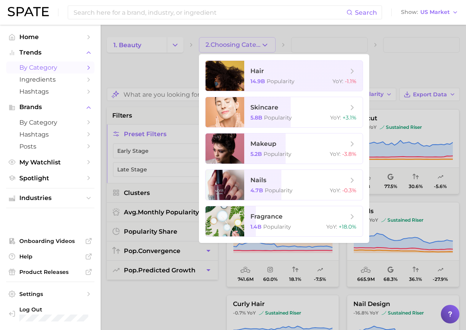
click at [180, 63] on div at bounding box center [233, 165] width 466 height 330
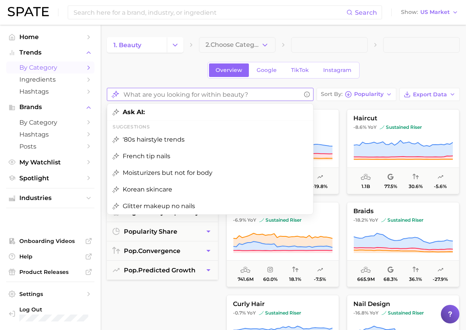
click at [178, 91] on input "What are you looking for within beauty?" at bounding box center [211, 94] width 177 height 15
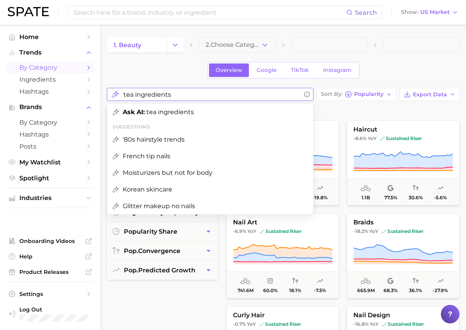
click at [155, 109] on span "Ask AI: tea ingredients" at bounding box center [158, 111] width 71 height 7
type input "tea ingredients"
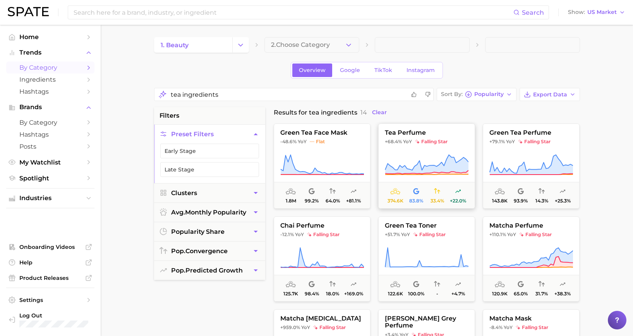
click at [450, 154] on icon at bounding box center [427, 165] width 84 height 22
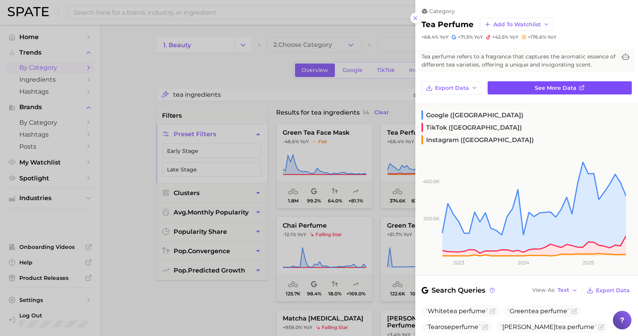
click at [525, 84] on link "See more data" at bounding box center [560, 87] width 144 height 13
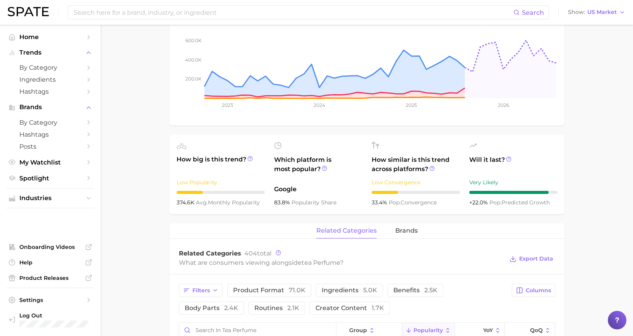
scroll to position [309, 0]
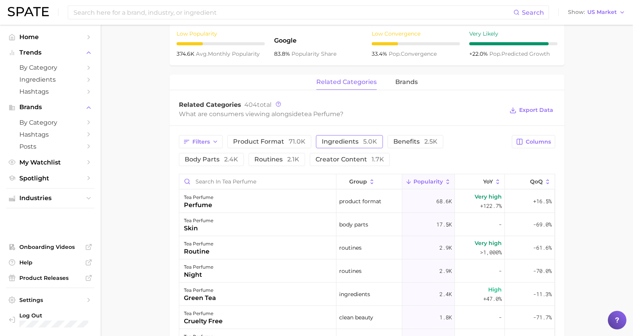
click at [340, 143] on span "ingredients 5.0k" at bounding box center [348, 141] width 55 height 6
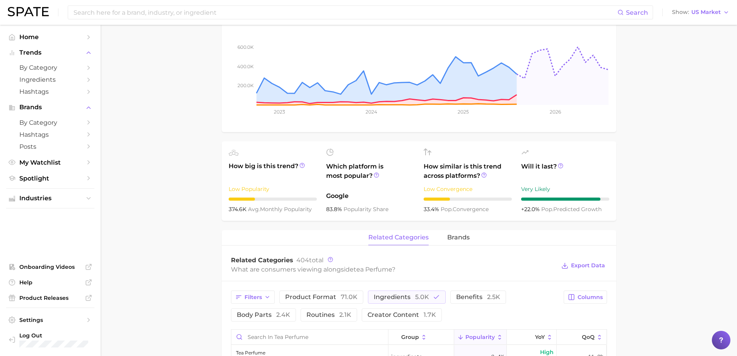
scroll to position [0, 0]
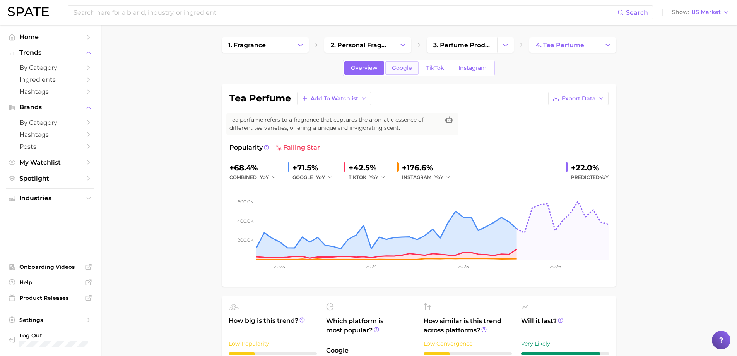
click at [403, 71] on span "Google" at bounding box center [402, 68] width 20 height 7
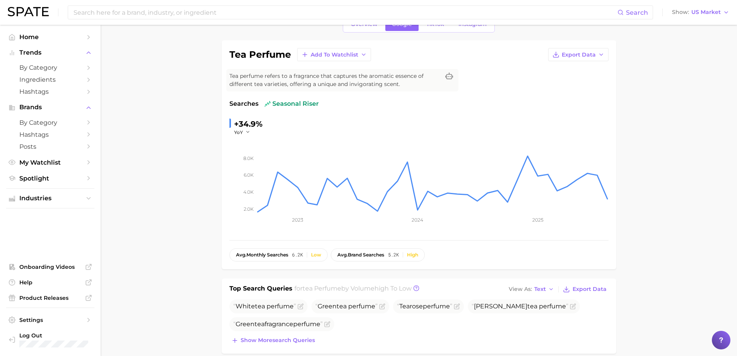
scroll to position [193, 0]
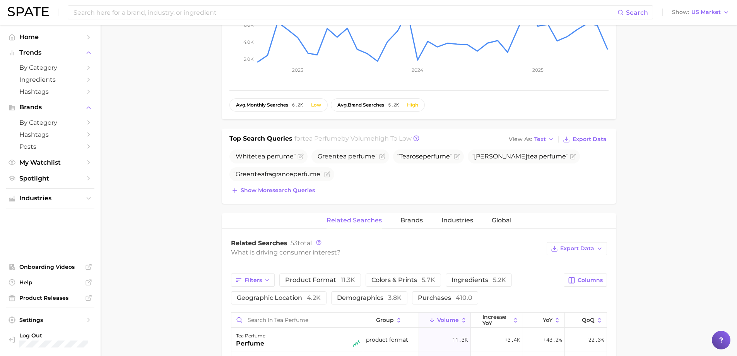
click at [308, 184] on div "White tea perfume Green tea perfume Tea rose perfume Elizabeth arden white tea …" at bounding box center [418, 172] width 379 height 46
click at [300, 190] on span "Show more search queries" at bounding box center [278, 190] width 74 height 7
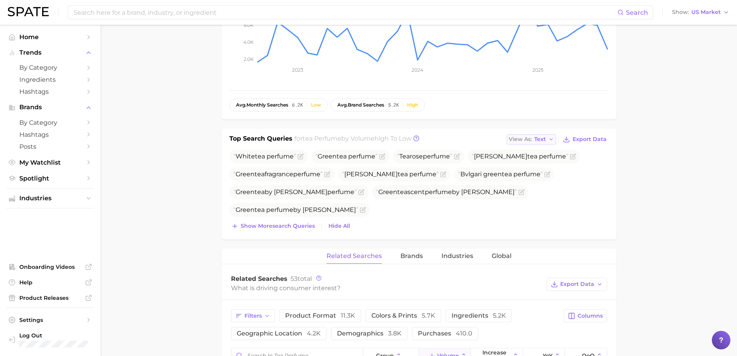
click at [533, 138] on div "View As Text" at bounding box center [527, 139] width 37 height 4
click at [521, 163] on span "Table" at bounding box center [527, 165] width 15 height 7
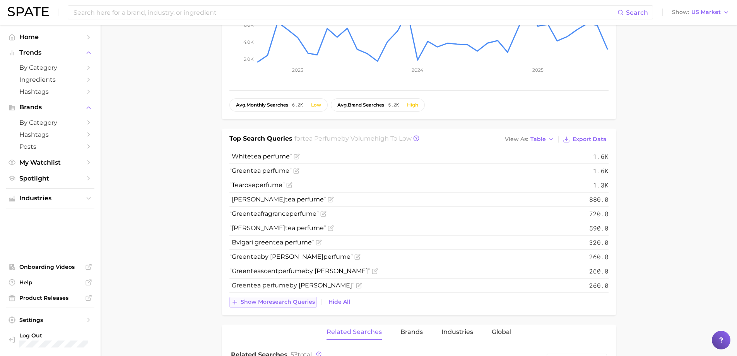
click at [238, 300] on icon at bounding box center [234, 301] width 7 height 7
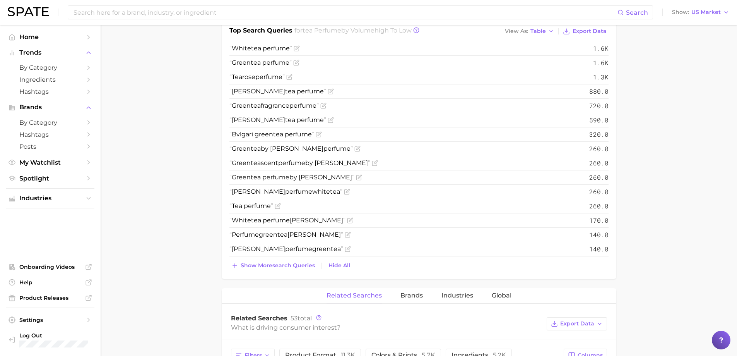
scroll to position [309, 0]
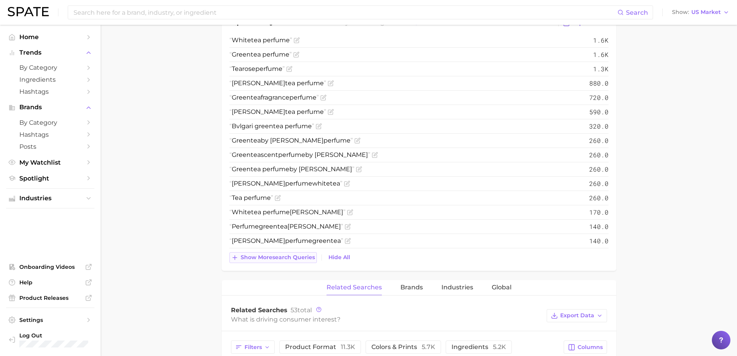
click at [267, 254] on span "Show more search queries" at bounding box center [278, 257] width 74 height 7
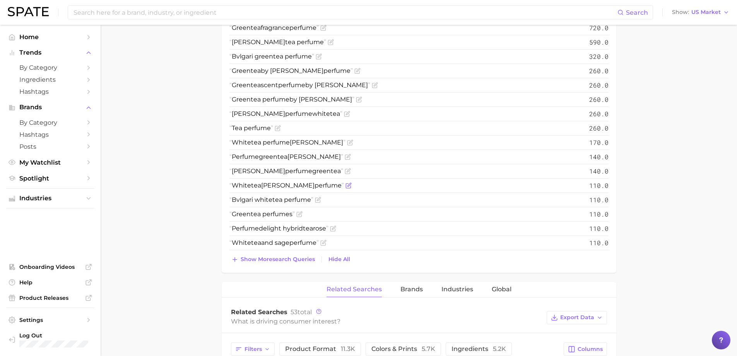
scroll to position [387, 0]
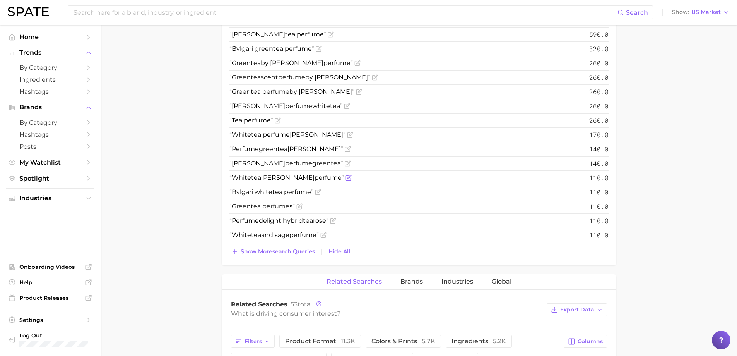
click at [267, 254] on span "Show more search queries" at bounding box center [278, 251] width 74 height 7
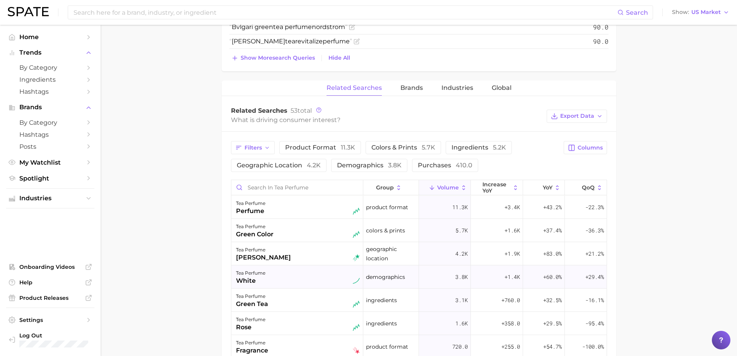
scroll to position [735, 0]
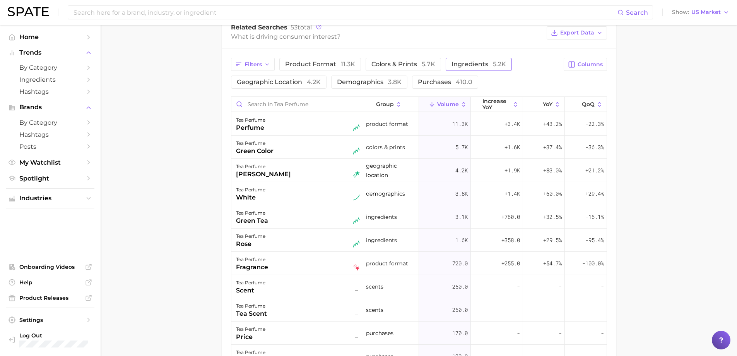
click at [493, 64] on span "5.2k" at bounding box center [499, 63] width 13 height 7
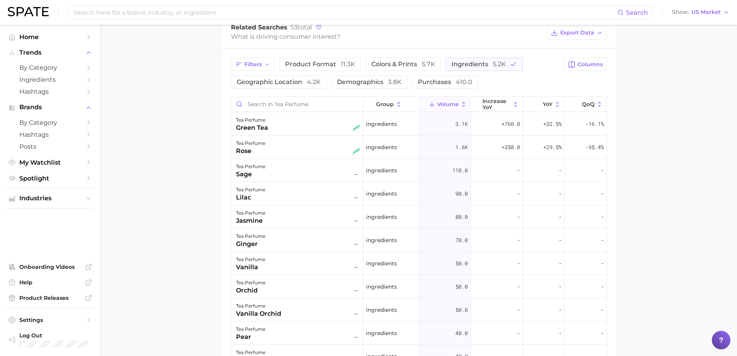
click at [476, 57] on div "Filters product format 11.3k colors & prints 5.7k ingredients 5.2k geographic l…" at bounding box center [419, 254] width 395 height 413
click at [474, 61] on span "ingredients 5.2k" at bounding box center [478, 63] width 55 height 7
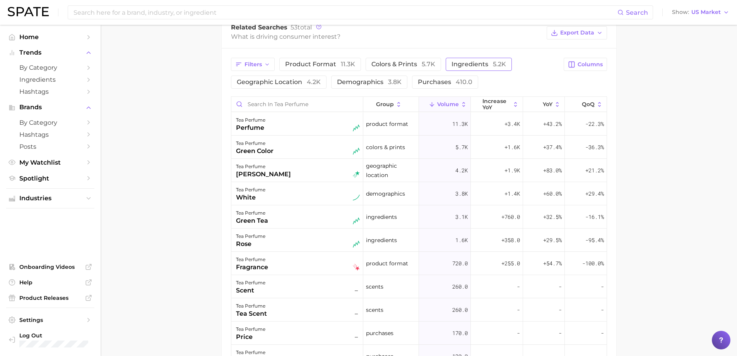
click at [474, 61] on span "ingredients 5.2k" at bounding box center [478, 63] width 55 height 7
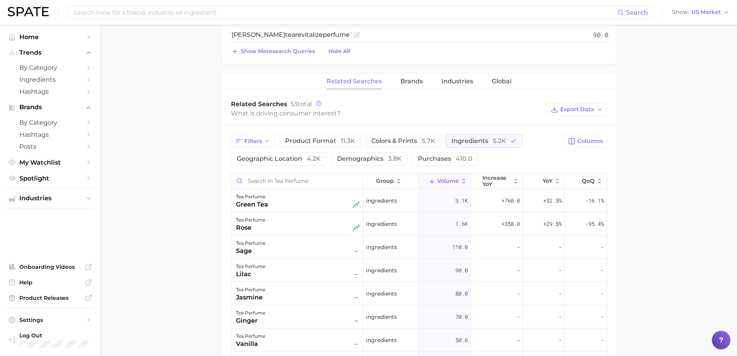
scroll to position [658, 0]
click at [470, 138] on span "ingredients 5.2k" at bounding box center [478, 141] width 55 height 7
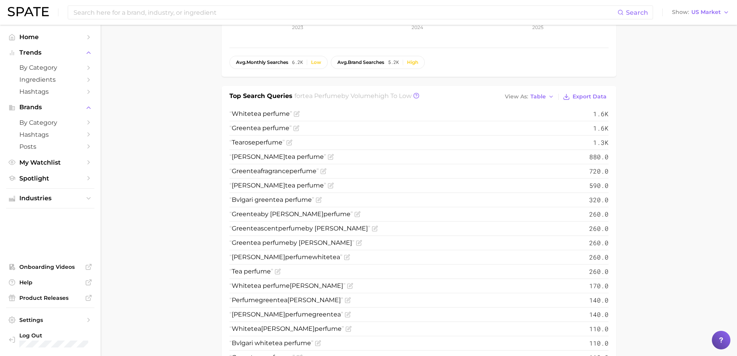
scroll to position [193, 0]
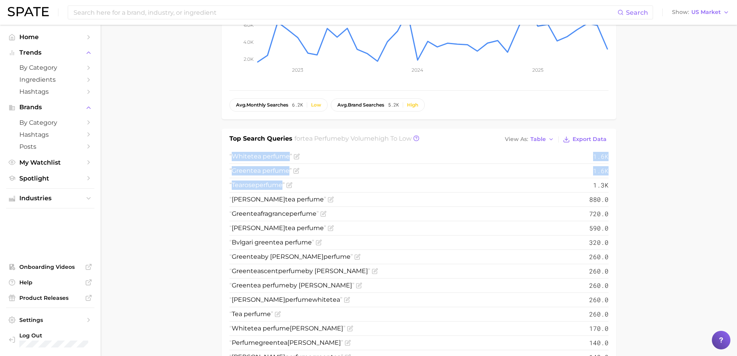
drag, startPoint x: 231, startPoint y: 155, endPoint x: 293, endPoint y: 189, distance: 71.2
click at [293, 189] on ul "White tea perfume 1.6k Green tea perfume 1.6k Tea rose perfume 1.3k Elizabeth a…" at bounding box center [418, 328] width 379 height 358
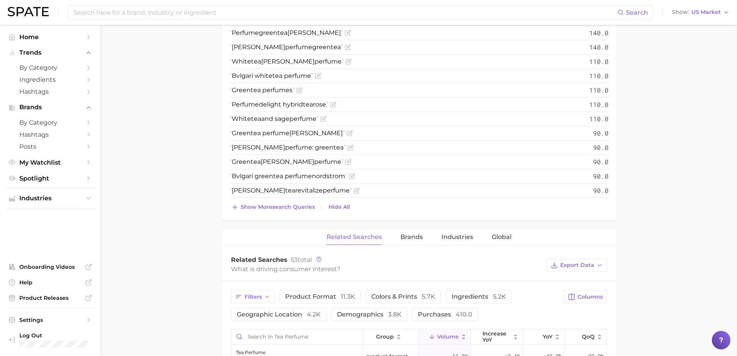
scroll to position [696, 0]
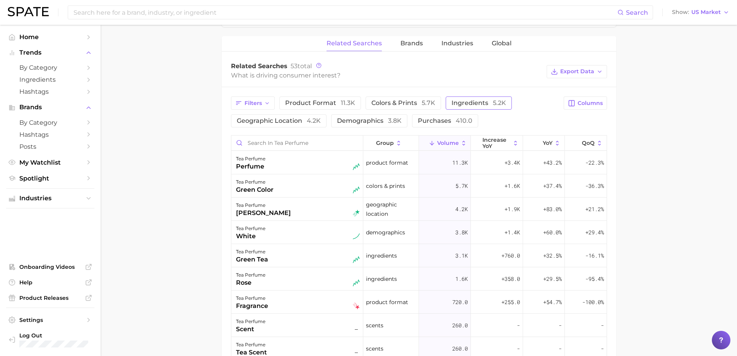
click at [446, 109] on button "ingredients 5.2k" at bounding box center [479, 102] width 66 height 13
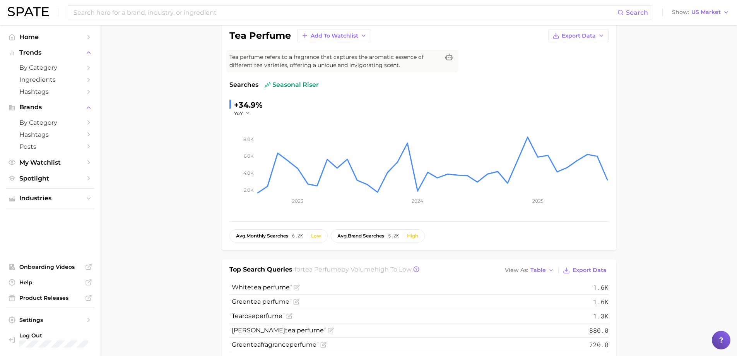
scroll to position [0, 0]
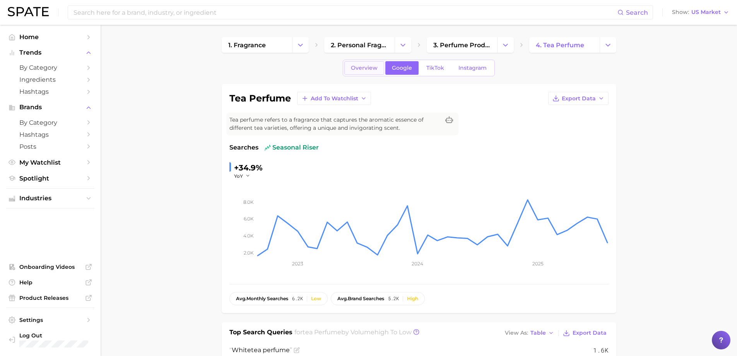
click at [360, 69] on span "Overview" at bounding box center [364, 68] width 27 height 7
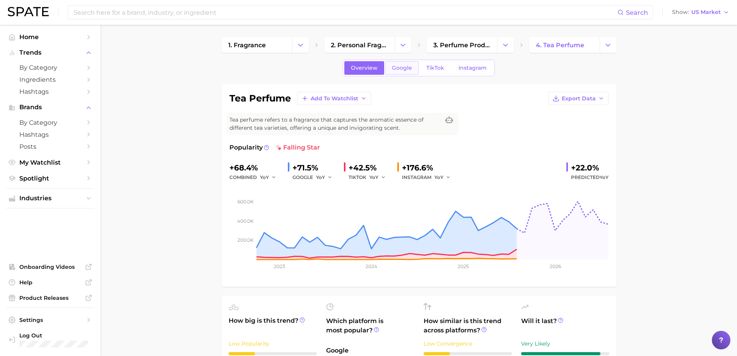
click at [406, 69] on span "Google" at bounding box center [402, 68] width 20 height 7
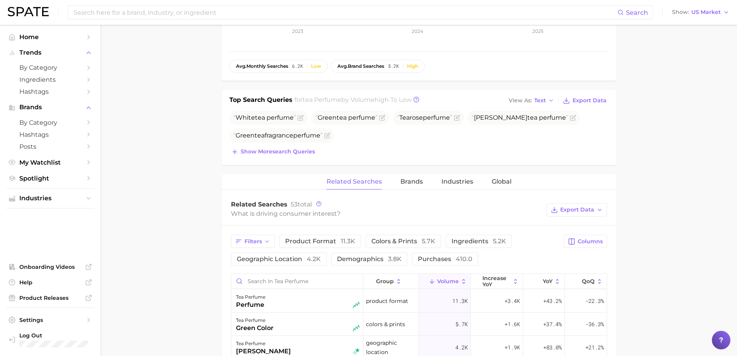
scroll to position [309, 0]
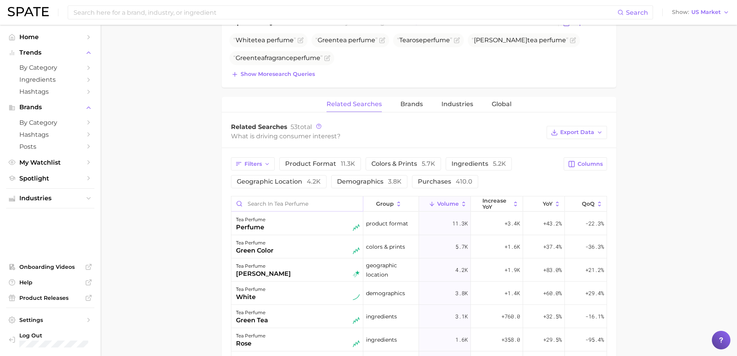
click at [256, 200] on input "Search in tea perfume" at bounding box center [297, 203] width 132 height 15
click at [284, 200] on input "Search in tea perfume" at bounding box center [297, 203] width 132 height 15
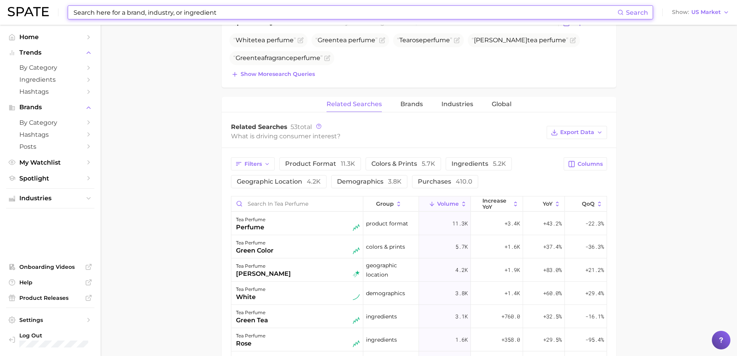
click at [116, 11] on input at bounding box center [345, 12] width 545 height 13
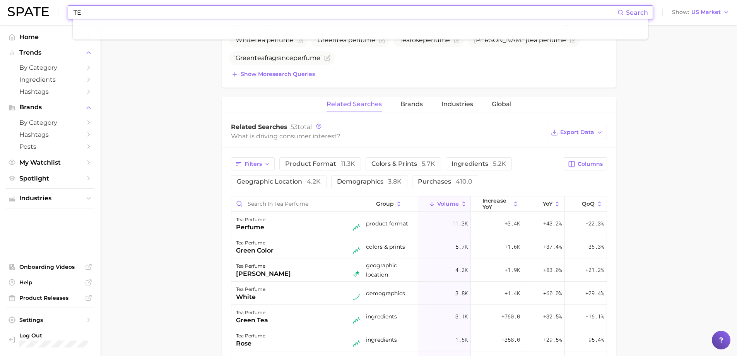
type input "T"
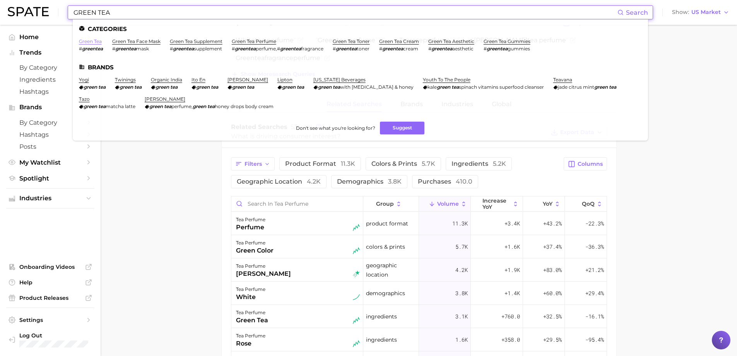
type input "GREEN TEA"
click at [90, 41] on link "green tea" at bounding box center [90, 41] width 23 height 6
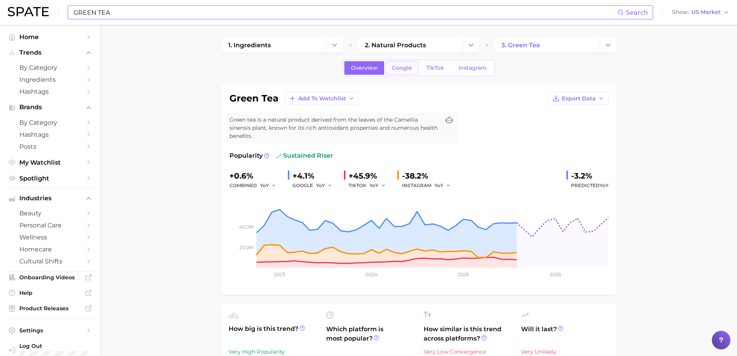
click at [406, 68] on span "Google" at bounding box center [402, 68] width 20 height 7
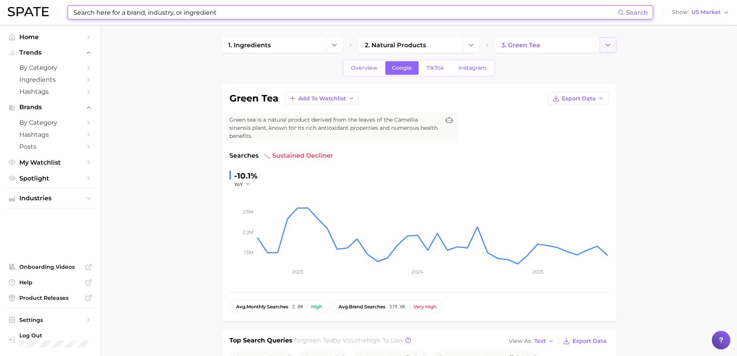
click at [601, 47] on button "Change Category" at bounding box center [608, 44] width 17 height 15
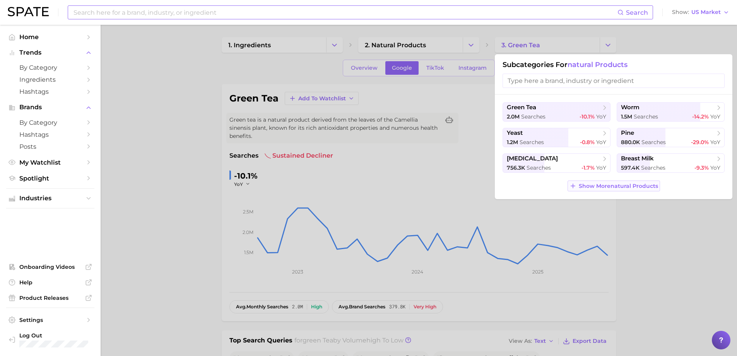
click at [587, 186] on span "Show More natural products" at bounding box center [618, 186] width 79 height 7
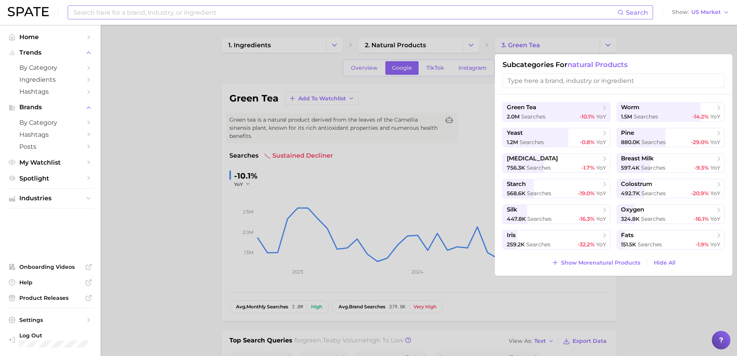
click at [546, 84] on input "search" at bounding box center [614, 81] width 222 height 14
type input "R"
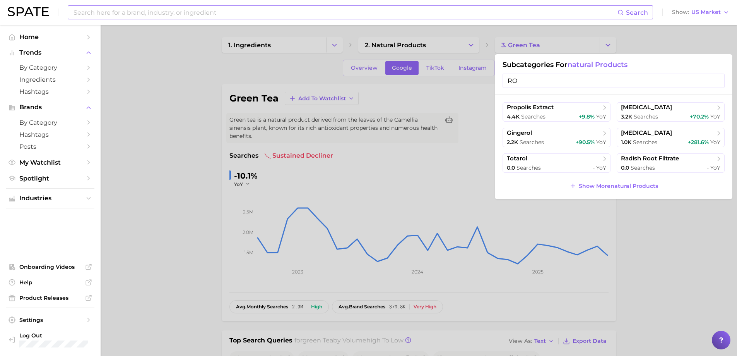
type input "R"
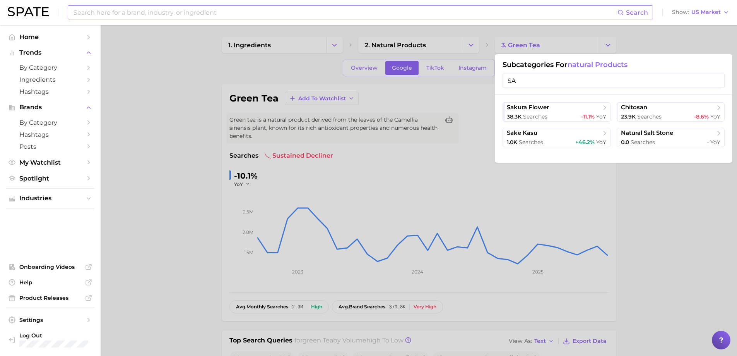
type input "S"
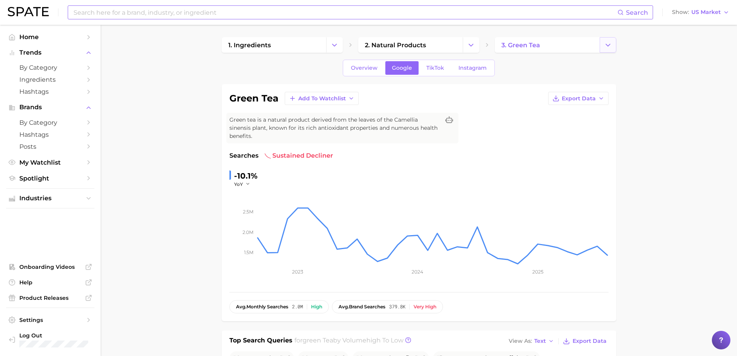
click at [608, 52] on button "Change Category" at bounding box center [608, 44] width 17 height 15
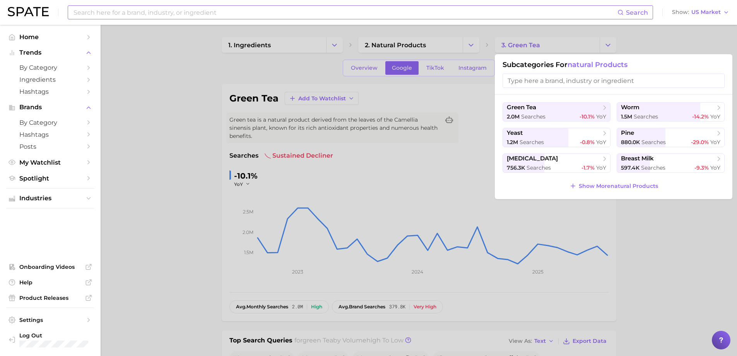
click at [538, 84] on input "search" at bounding box center [614, 81] width 222 height 14
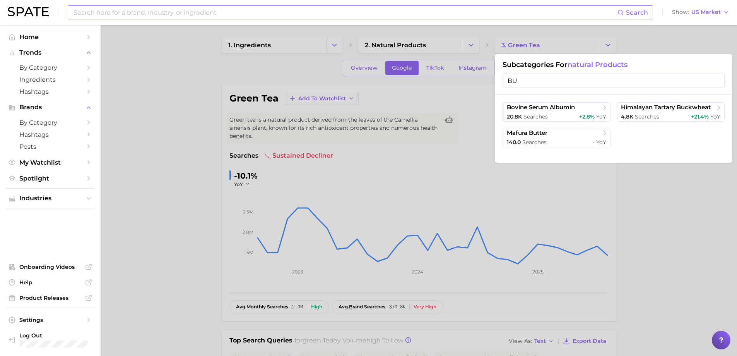
type input "B"
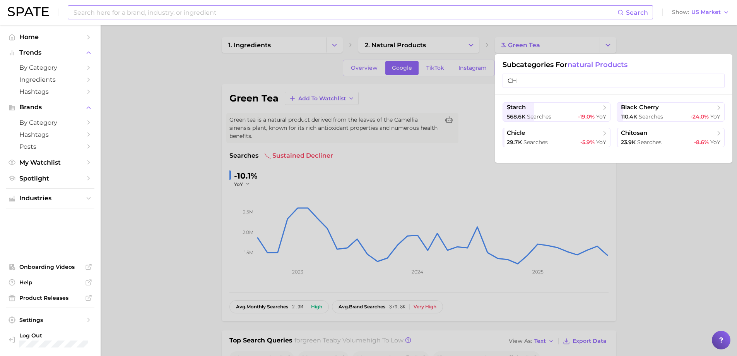
type input "C"
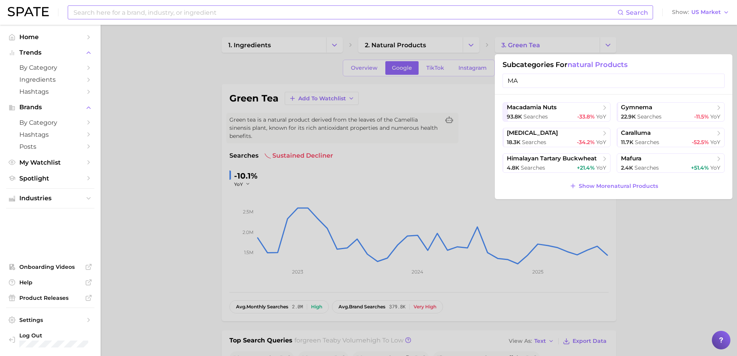
type input "M"
type input "H"
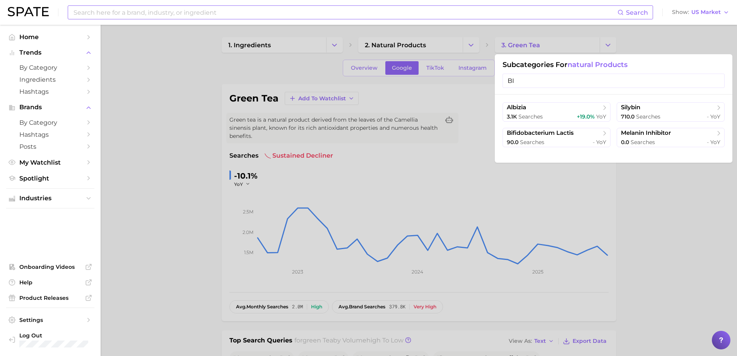
type input "B"
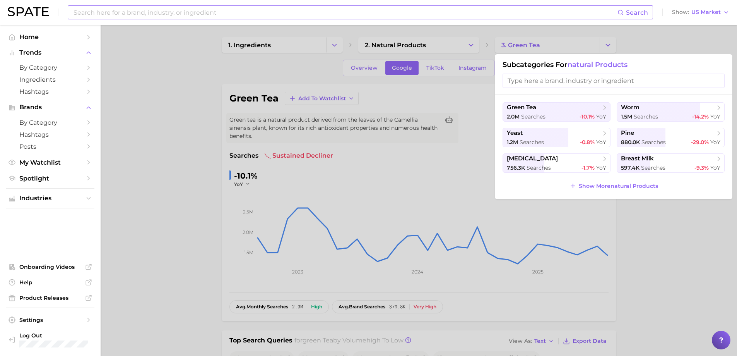
click at [473, 89] on div at bounding box center [368, 178] width 737 height 356
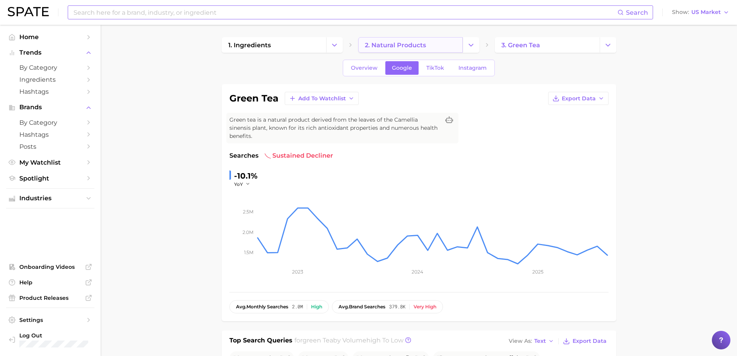
click at [429, 40] on link "2. natural products" at bounding box center [410, 44] width 104 height 15
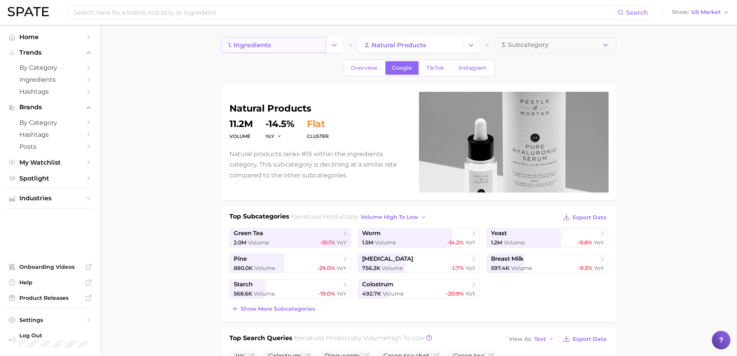
click at [269, 47] on span "1. ingredients" at bounding box center [249, 44] width 43 height 7
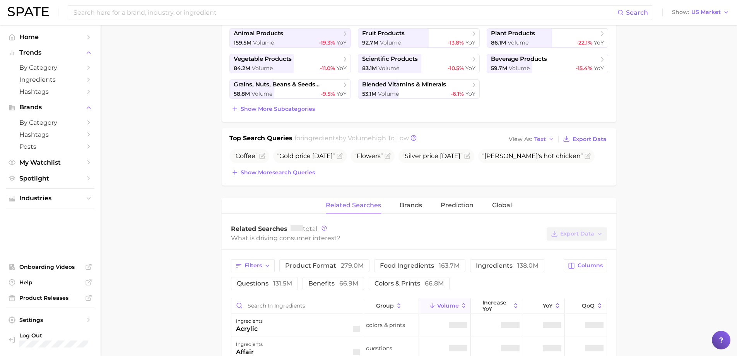
scroll to position [271, 0]
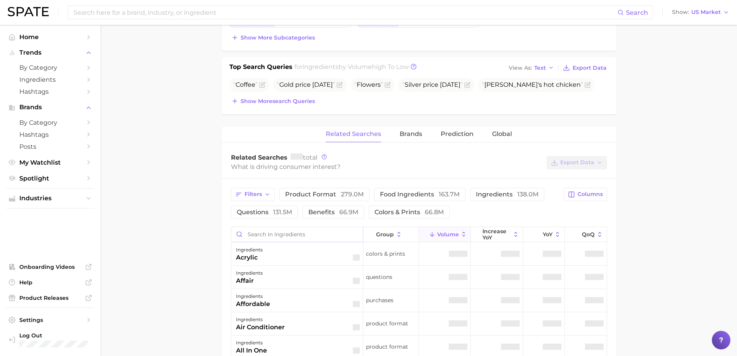
click at [254, 234] on input "Search in ingredients" at bounding box center [297, 234] width 132 height 15
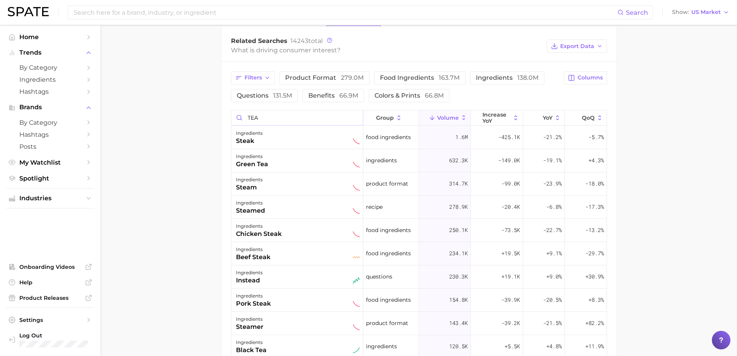
scroll to position [0, 0]
click at [267, 118] on input "TEA" at bounding box center [297, 117] width 132 height 15
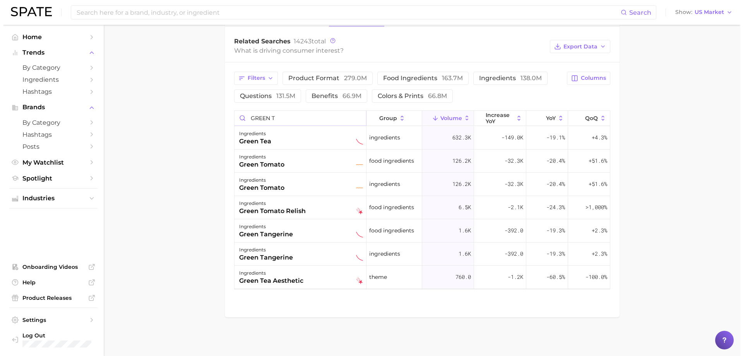
scroll to position [386, 0]
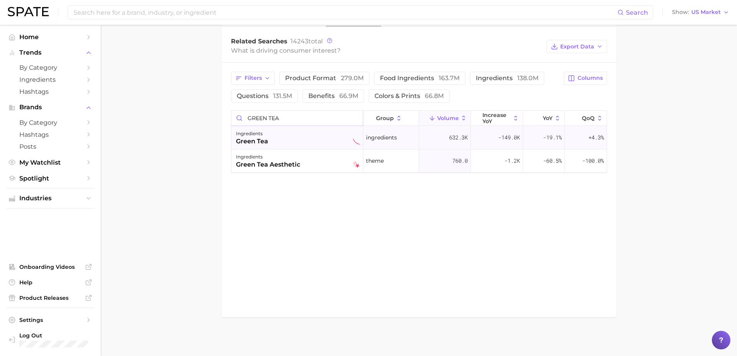
type input "GREEN TEA"
click at [296, 132] on div "ingredients green tea" at bounding box center [298, 137] width 124 height 17
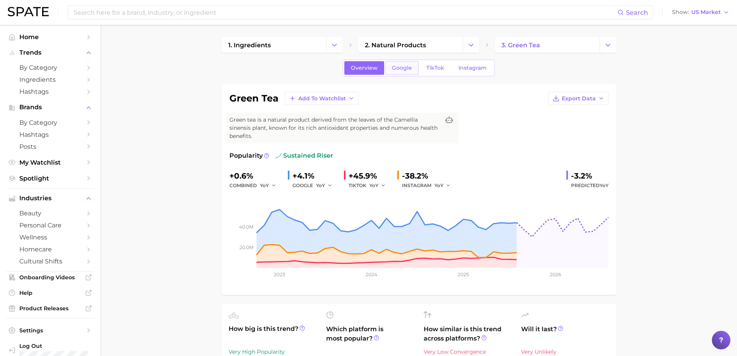
click at [397, 71] on link "Google" at bounding box center [401, 68] width 33 height 14
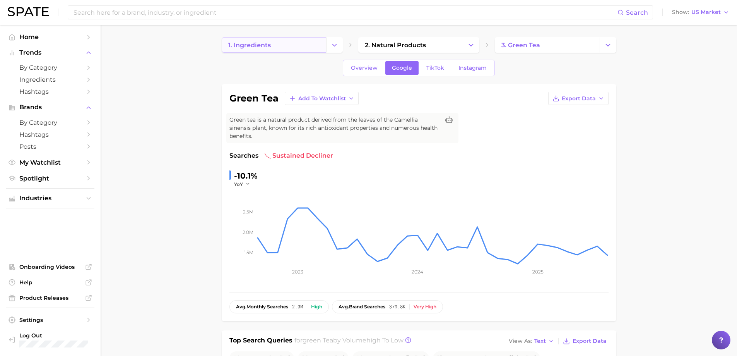
click at [312, 48] on link "1. ingredients" at bounding box center [274, 44] width 104 height 15
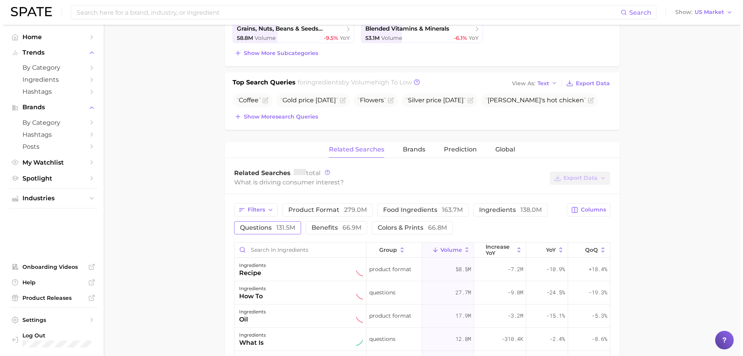
scroll to position [271, 0]
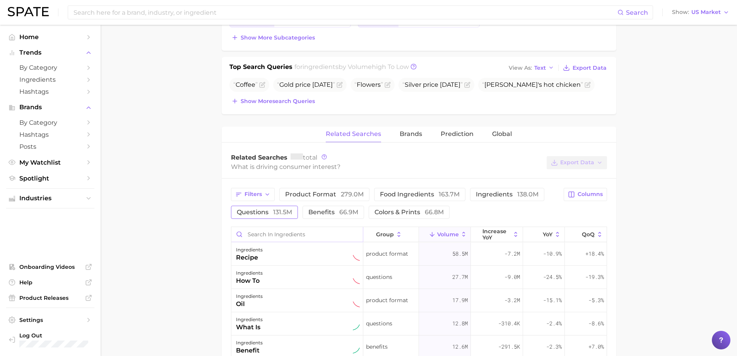
click at [267, 238] on input "Search in ingredients" at bounding box center [297, 234] width 132 height 15
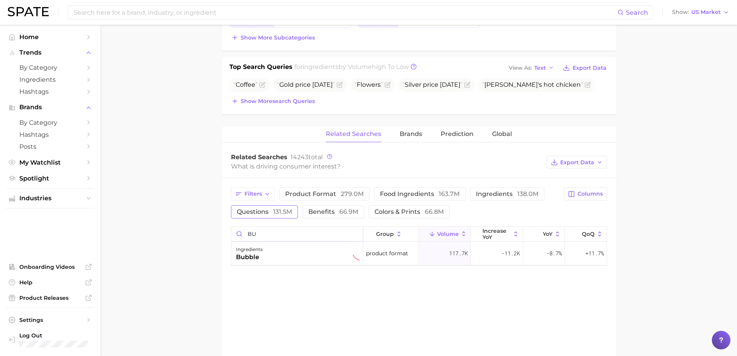
type input "B"
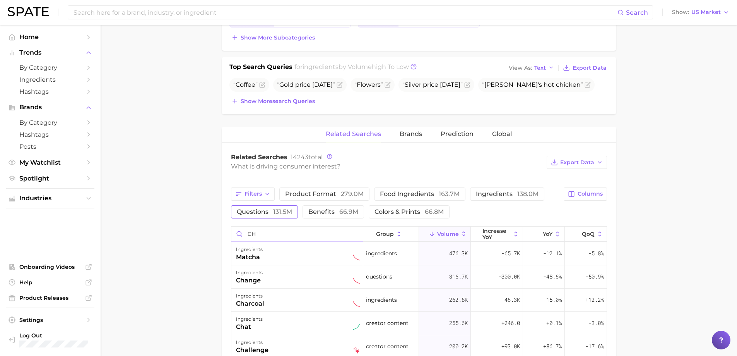
type input "C"
type input "CHAI"
click at [279, 251] on div "ingredients chai" at bounding box center [298, 253] width 124 height 17
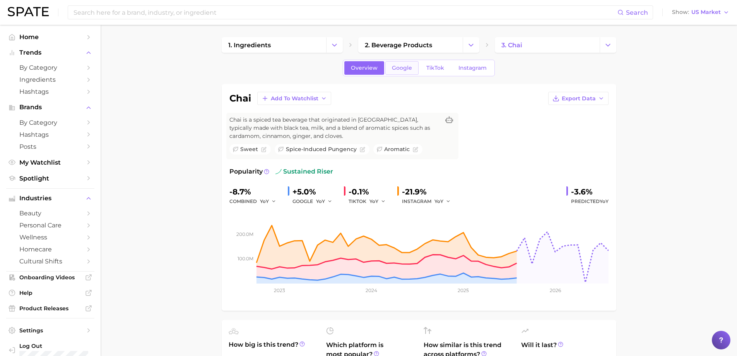
click at [398, 67] on span "Google" at bounding box center [402, 68] width 20 height 7
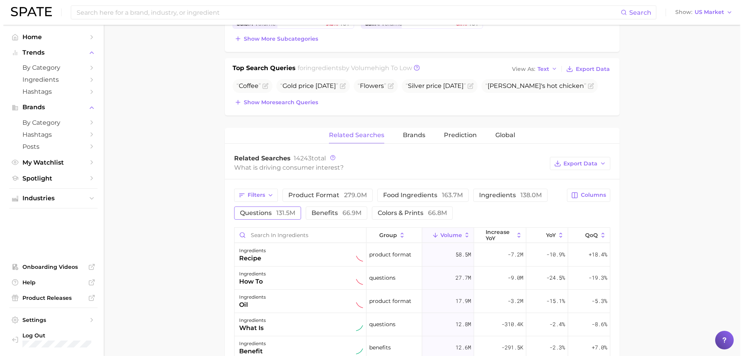
scroll to position [271, 0]
click at [275, 230] on input "Search in ingredients" at bounding box center [297, 233] width 132 height 15
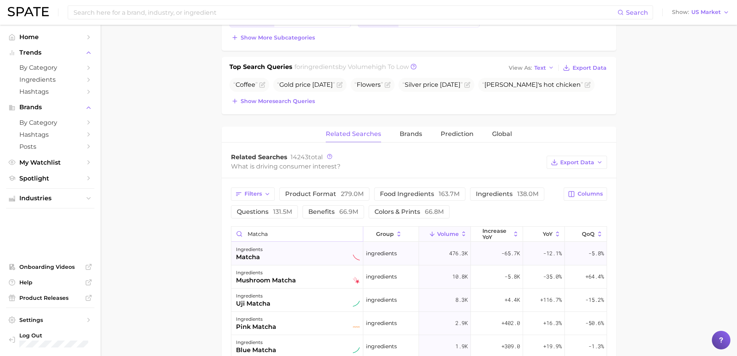
type input "matcha"
click at [286, 262] on div "ingredients matcha" at bounding box center [297, 253] width 132 height 23
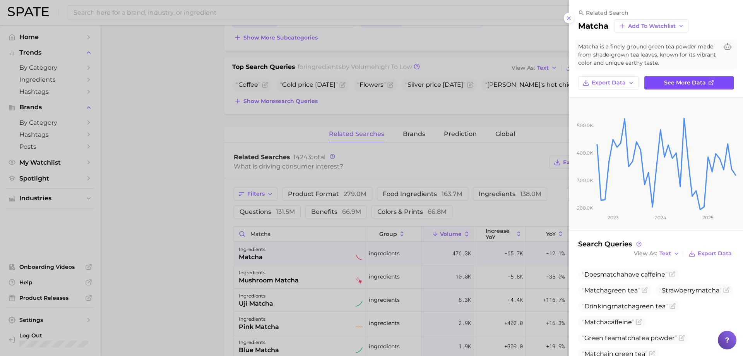
click at [679, 82] on span "See more data" at bounding box center [685, 82] width 42 height 7
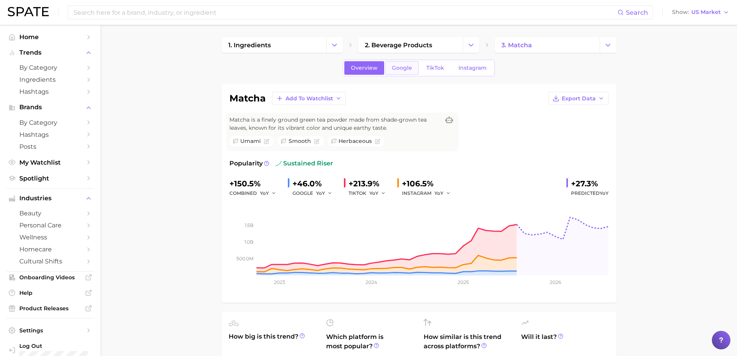
click at [397, 73] on link "Google" at bounding box center [401, 68] width 33 height 14
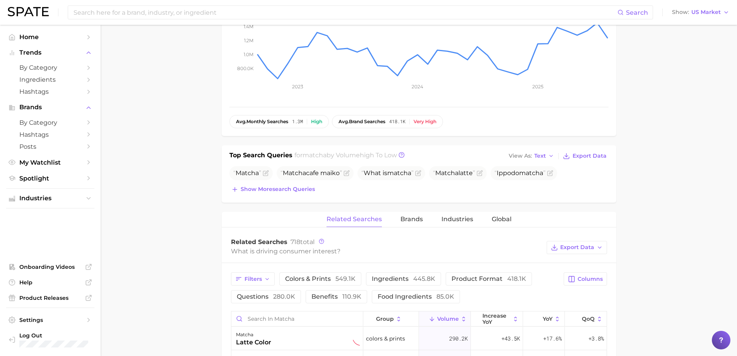
scroll to position [193, 0]
click at [214, 14] on input at bounding box center [345, 12] width 545 height 13
click at [223, 8] on input at bounding box center [345, 12] width 545 height 13
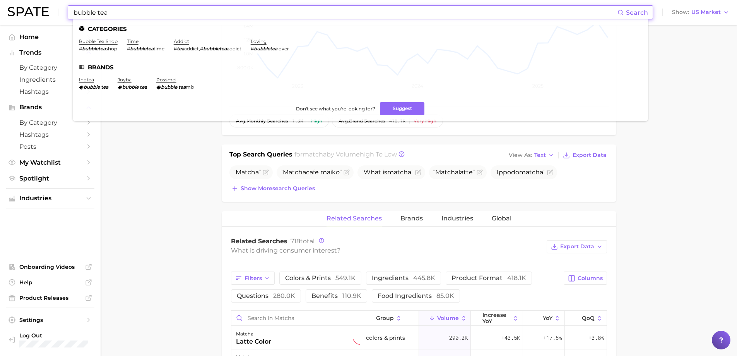
click at [158, 150] on main "1. ingredients 2. beverage products 3. matcha Overview Google TikTok Instagram …" at bounding box center [419, 272] width 636 height 882
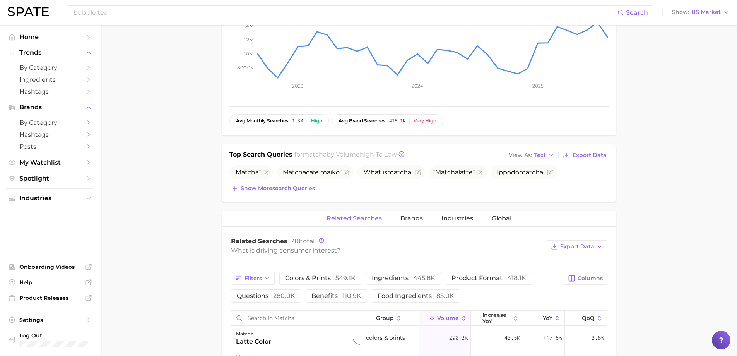
scroll to position [0, 0]
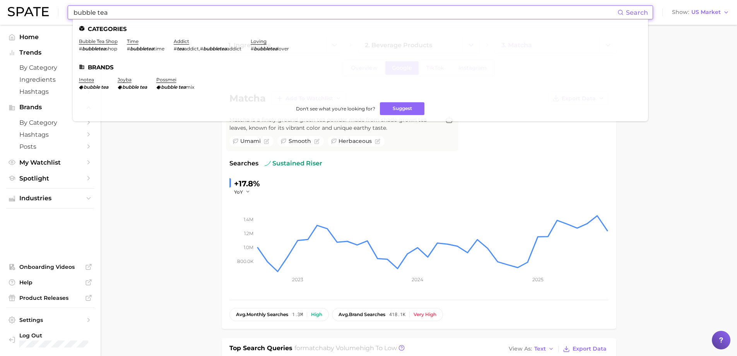
click at [221, 8] on input "bubble tea" at bounding box center [345, 12] width 545 height 13
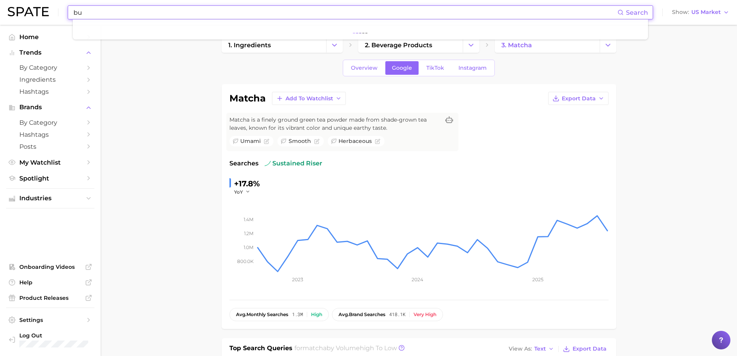
type input "b"
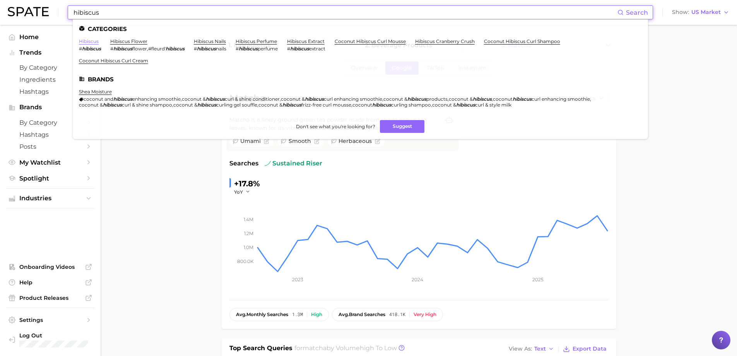
type input "hibiscus"
click at [90, 42] on link "hibiscus" at bounding box center [89, 41] width 20 height 6
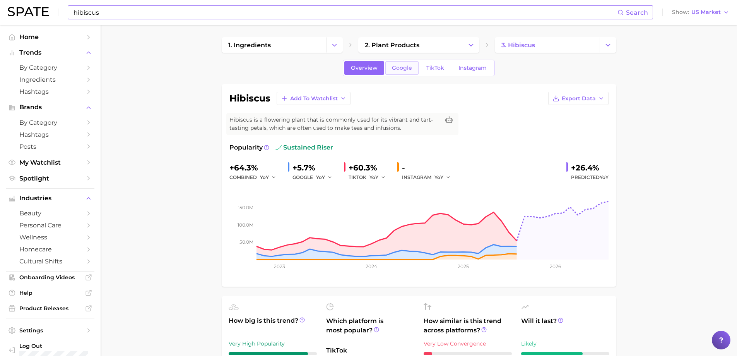
click at [396, 71] on link "Google" at bounding box center [401, 68] width 33 height 14
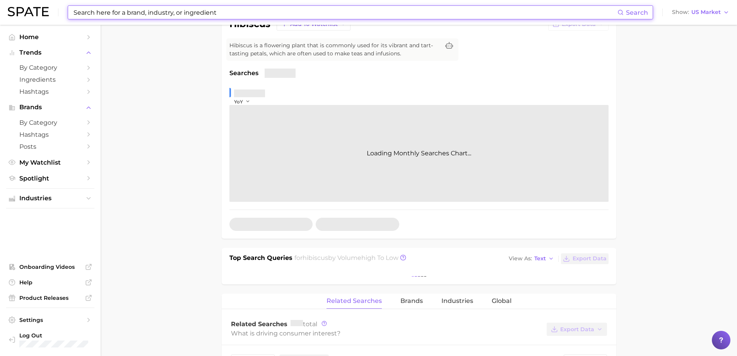
scroll to position [155, 0]
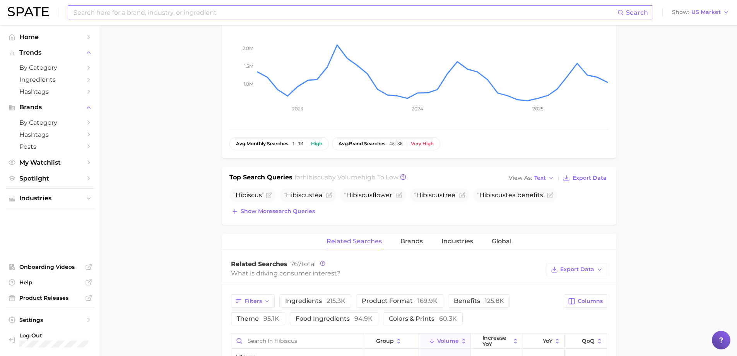
click at [153, 9] on input at bounding box center [345, 12] width 545 height 13
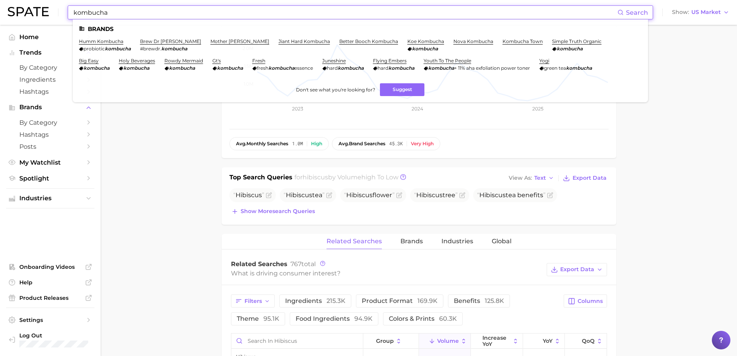
click at [155, 14] on input "kombucha" at bounding box center [345, 12] width 545 height 13
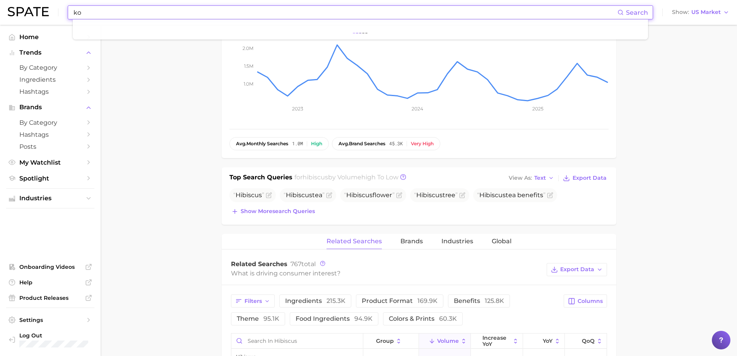
type input "k"
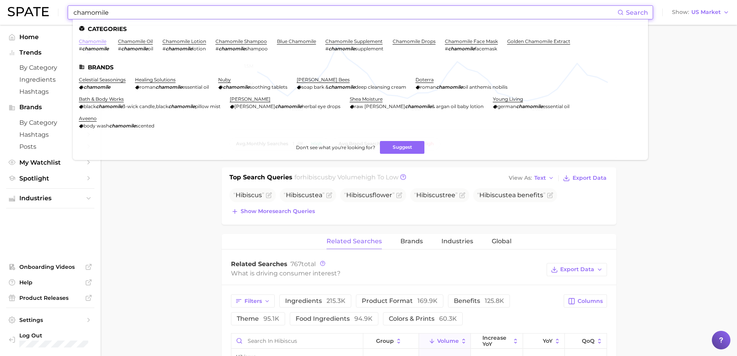
type input "chamomile"
click at [99, 39] on link "chamomile" at bounding box center [92, 41] width 27 height 6
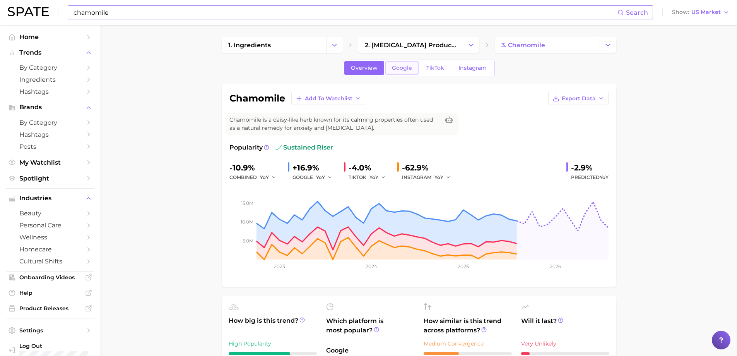
click at [393, 64] on link "Google" at bounding box center [401, 68] width 33 height 14
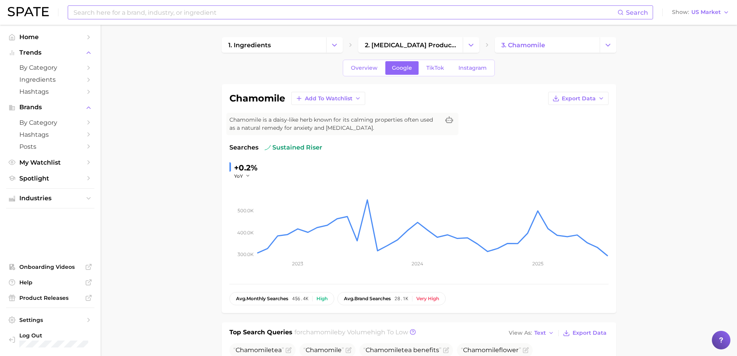
click at [209, 16] on input at bounding box center [345, 12] width 545 height 13
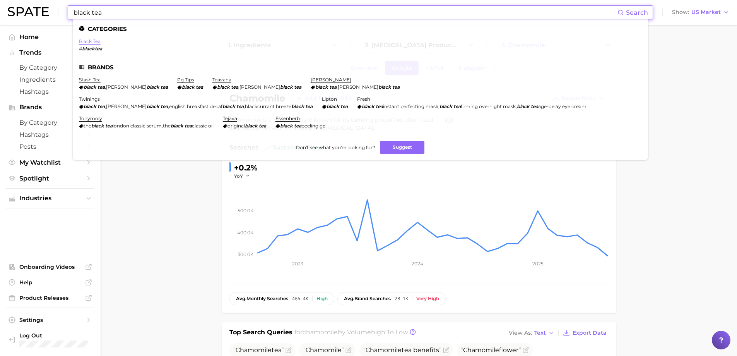
type input "black tea"
click at [84, 41] on link "black tea" at bounding box center [90, 41] width 22 height 6
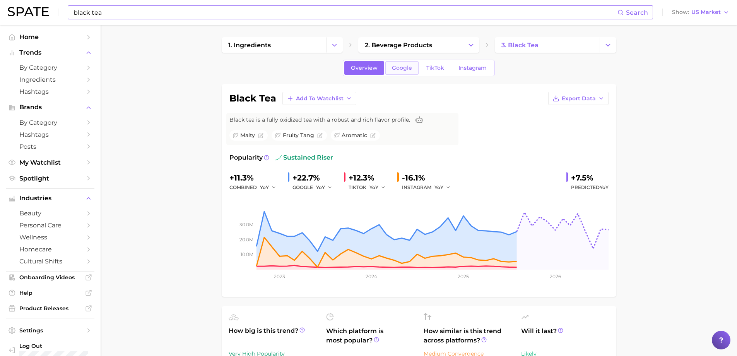
click at [393, 68] on span "Google" at bounding box center [402, 68] width 20 height 7
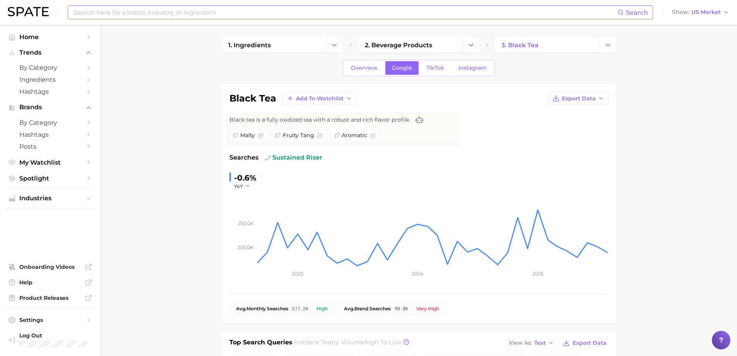
click at [234, 15] on input at bounding box center [345, 12] width 545 height 13
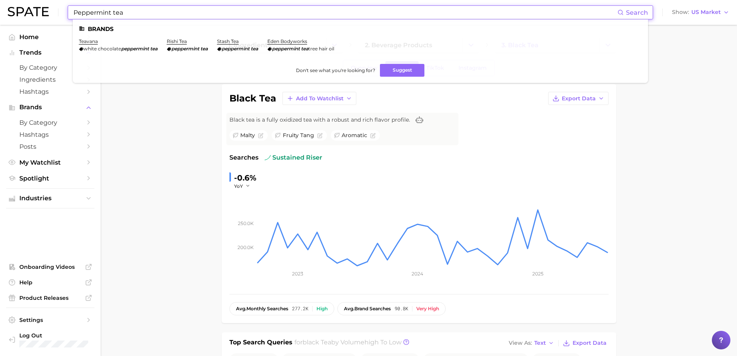
click at [103, 12] on input "Peppermint tea" at bounding box center [345, 12] width 545 height 13
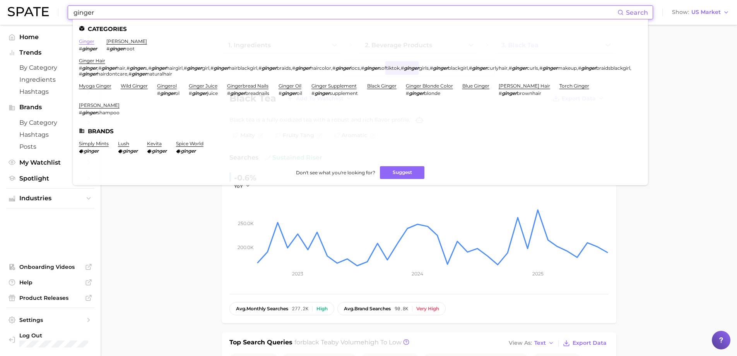
type input "ginger"
click at [80, 43] on link "ginger" at bounding box center [86, 41] width 15 height 6
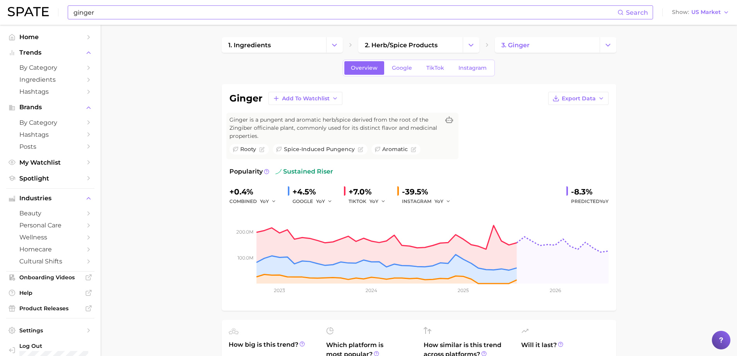
click at [407, 75] on div "Overview Google TikTok Instagram" at bounding box center [419, 68] width 152 height 17
click at [400, 68] on span "Google" at bounding box center [402, 68] width 20 height 7
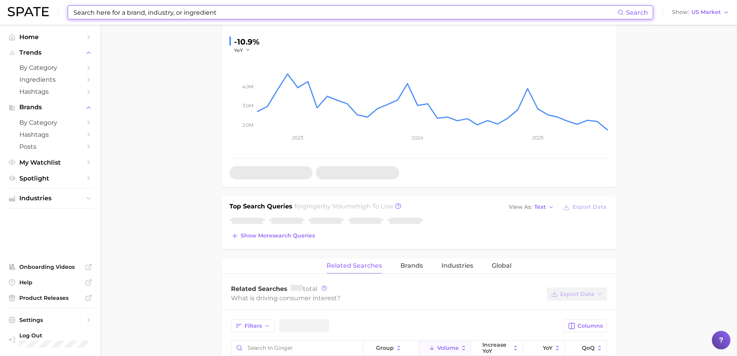
scroll to position [155, 0]
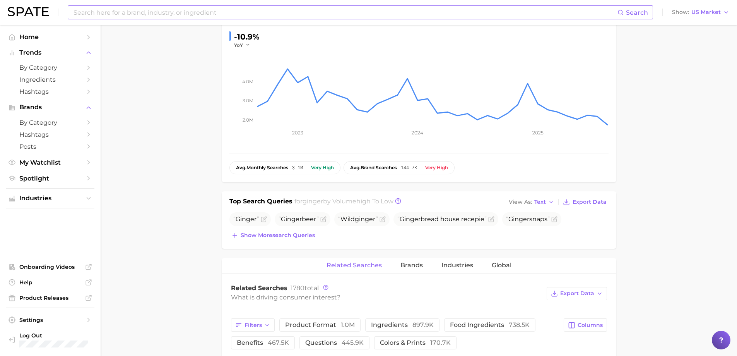
click at [121, 26] on main "1. ingredients 2. herb/spice products 3. ginger Overview Google TikTok Instagra…" at bounding box center [419, 315] width 636 height 890
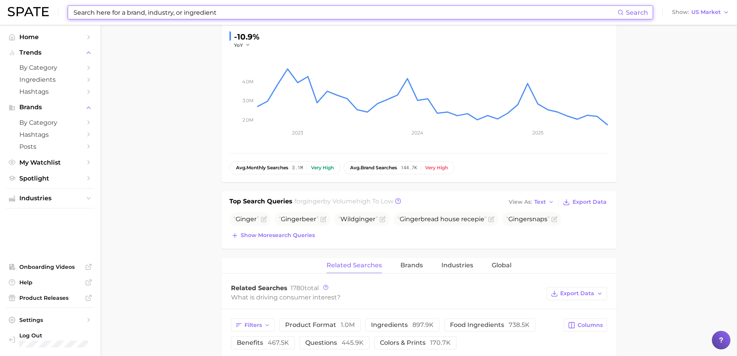
click at [111, 15] on input at bounding box center [345, 12] width 545 height 13
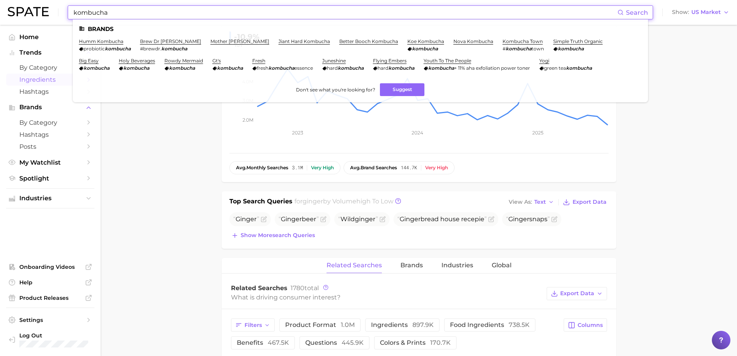
type input "kombucha"
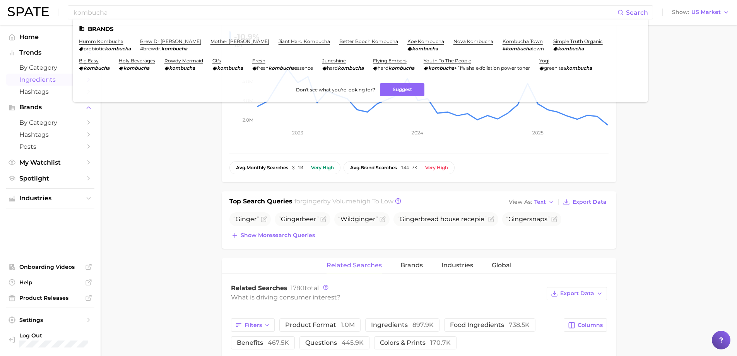
click at [48, 80] on span "Ingredients" at bounding box center [50, 79] width 62 height 7
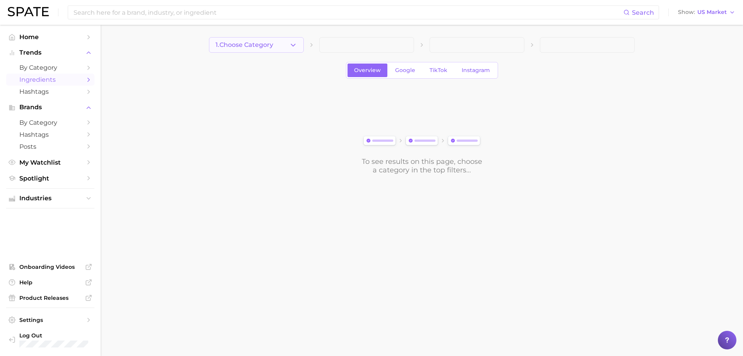
click at [296, 39] on button "1. Choose Category" at bounding box center [256, 44] width 95 height 15
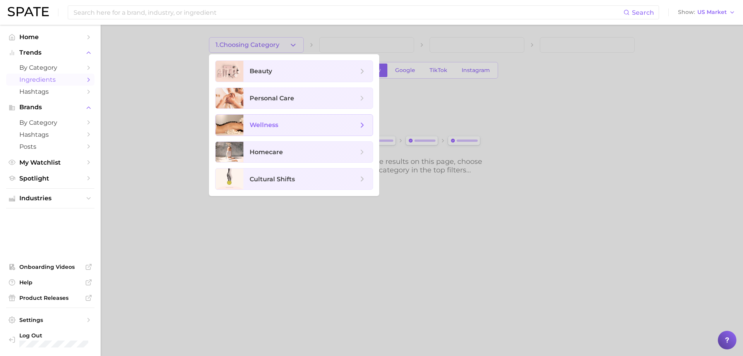
click at [272, 119] on span "wellness" at bounding box center [307, 125] width 129 height 21
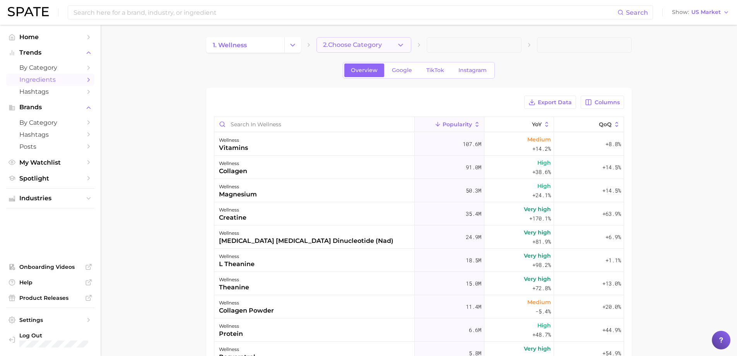
click at [341, 49] on button "2. Choose Category" at bounding box center [363, 44] width 95 height 15
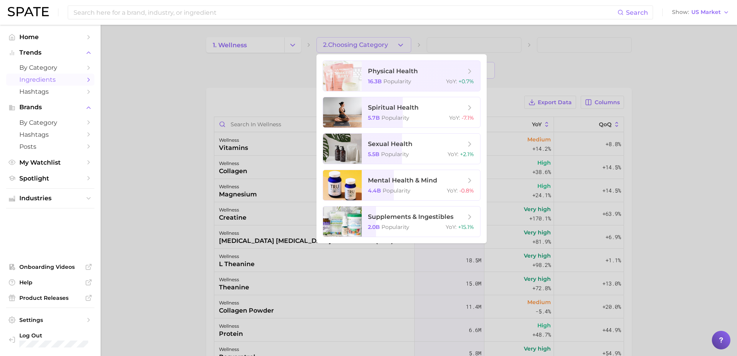
click at [264, 122] on div at bounding box center [368, 178] width 737 height 356
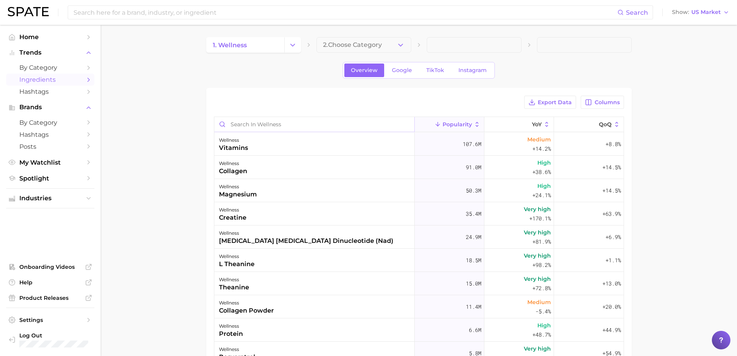
click at [264, 122] on input "Search in wellness" at bounding box center [314, 124] width 200 height 15
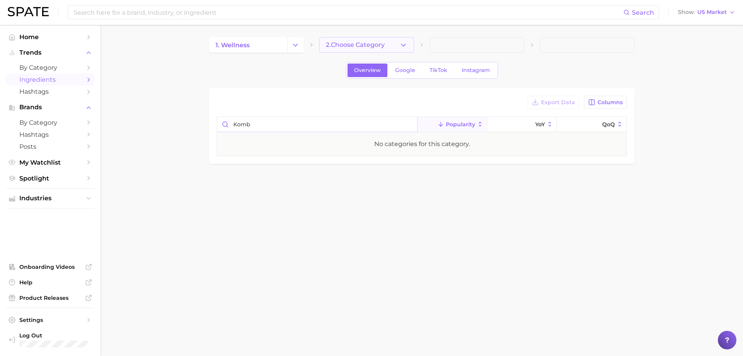
type input "komb"
click at [339, 49] on button "2. Choose Category" at bounding box center [366, 44] width 95 height 15
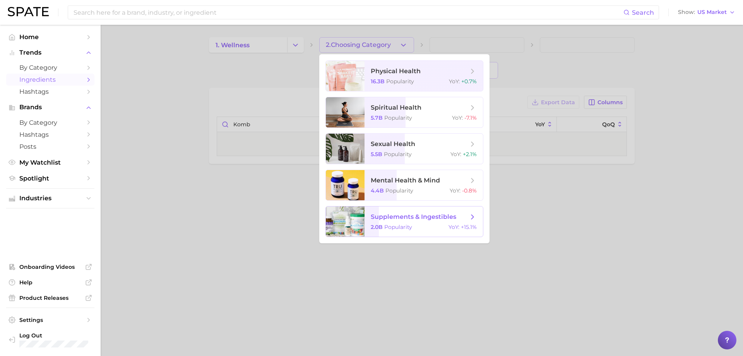
click at [394, 228] on span "Popularity" at bounding box center [398, 226] width 28 height 7
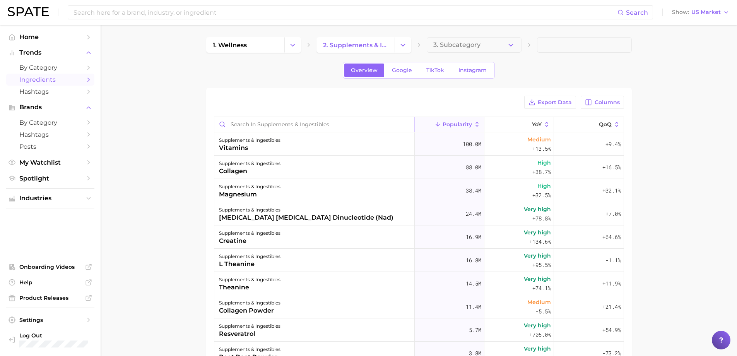
click at [338, 126] on input "Search in supplements & ingestibles" at bounding box center [314, 124] width 200 height 15
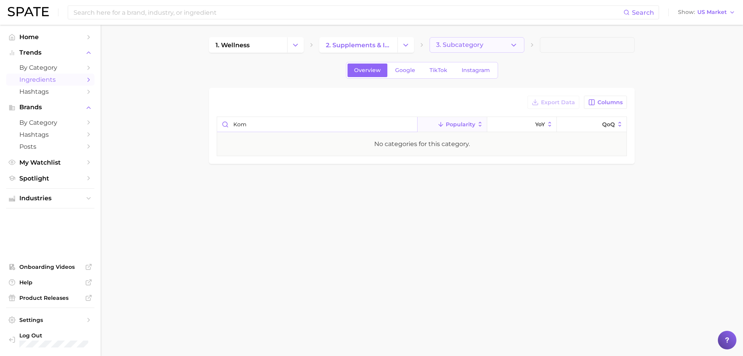
click at [481, 43] on span "3. Subcategory" at bounding box center [459, 44] width 47 height 7
type input "kom"
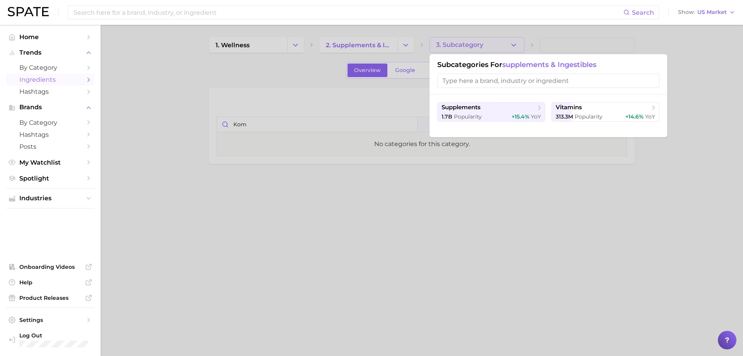
click at [253, 176] on div at bounding box center [371, 178] width 743 height 356
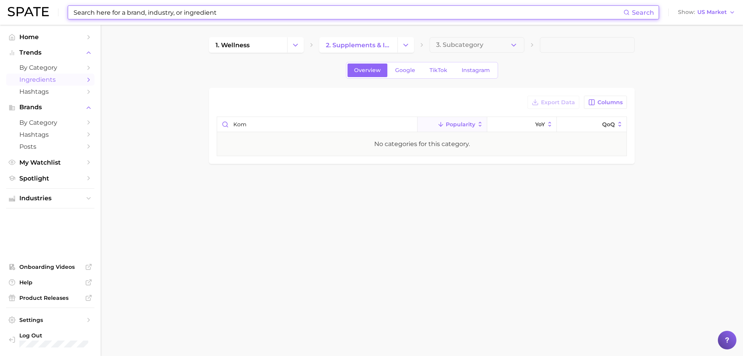
click at [151, 12] on input at bounding box center [348, 12] width 551 height 13
type input "p"
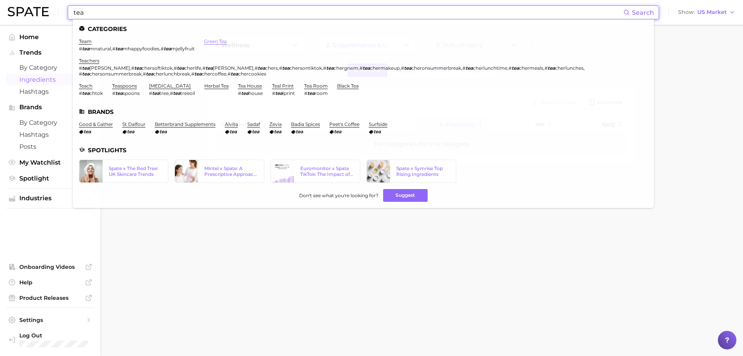
type input "tea"
click at [212, 38] on link "green tea" at bounding box center [215, 41] width 23 height 6
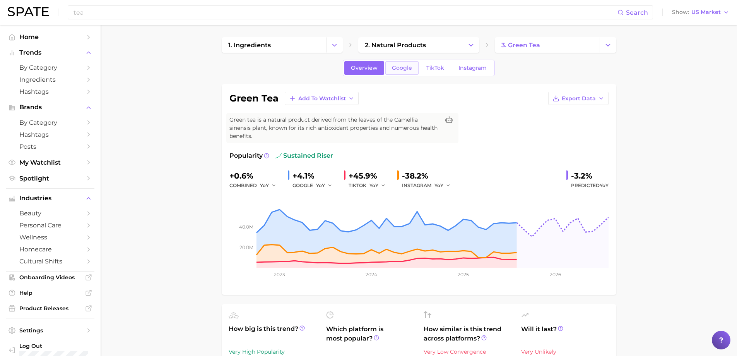
click at [402, 70] on span "Google" at bounding box center [402, 68] width 20 height 7
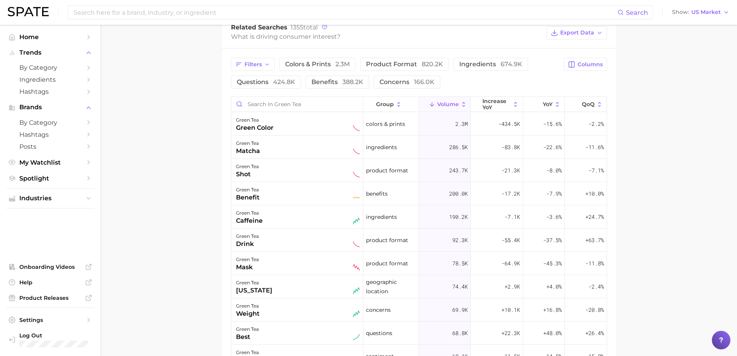
scroll to position [426, 0]
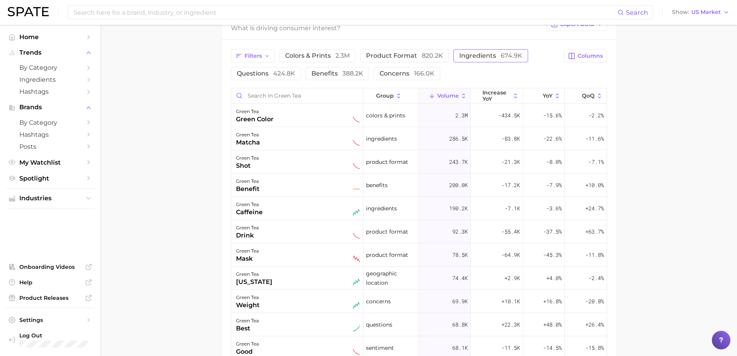
click at [468, 52] on span "ingredients 674.9k" at bounding box center [490, 55] width 63 height 7
click at [144, 174] on main "1. ingredients 2. natural products 3. green tea Overview Google TikTok Instagra…" at bounding box center [419, 45] width 636 height 892
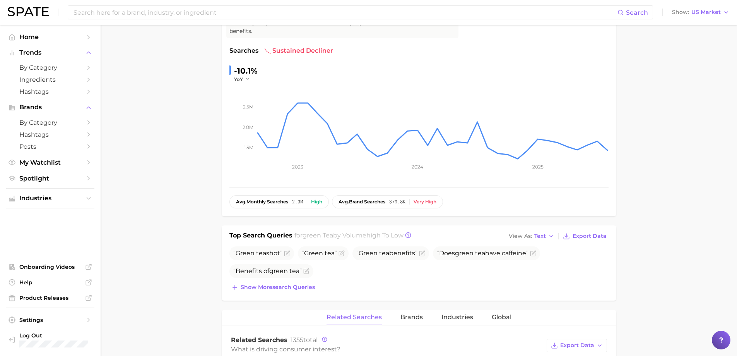
scroll to position [0, 0]
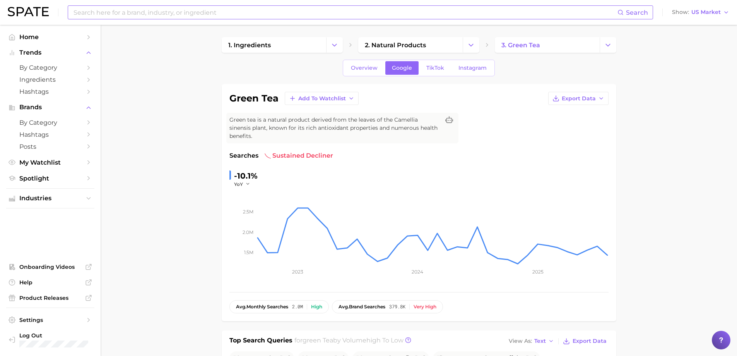
click at [189, 18] on input at bounding box center [345, 12] width 545 height 13
type input "tea perfume"
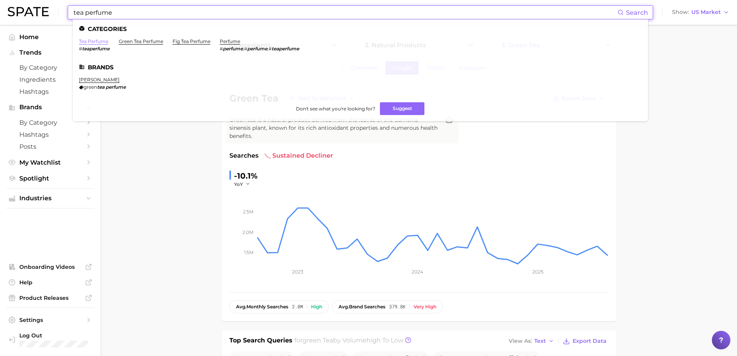
click at [98, 41] on link "tea perfume" at bounding box center [93, 41] width 29 height 6
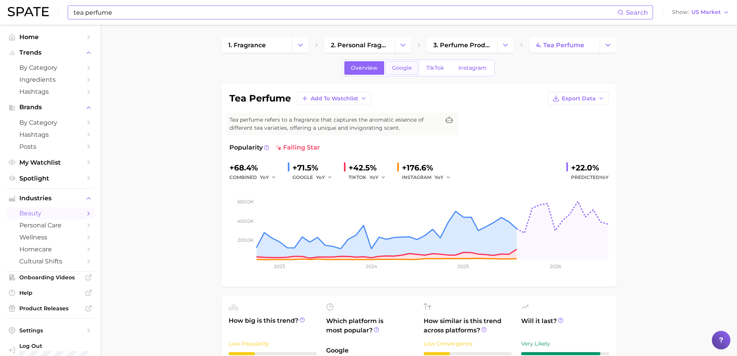
click at [398, 68] on span "Google" at bounding box center [402, 68] width 20 height 7
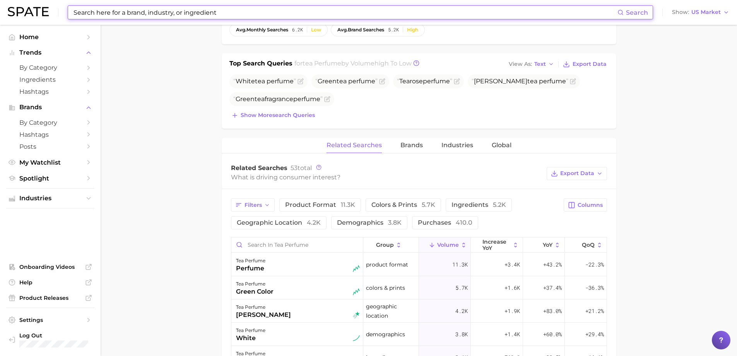
scroll to position [271, 0]
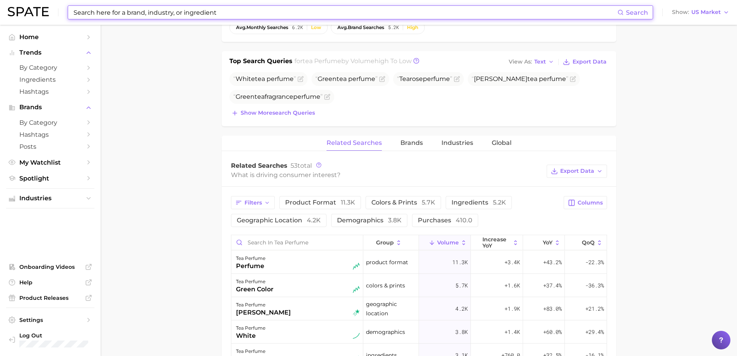
click at [196, 17] on input at bounding box center [345, 12] width 545 height 13
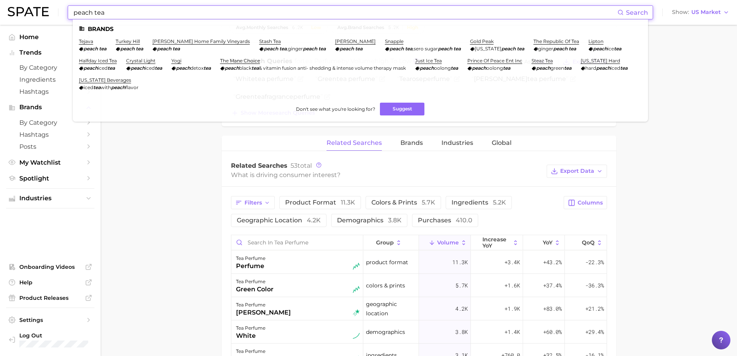
click at [111, 13] on input "peach tea" at bounding box center [345, 12] width 545 height 13
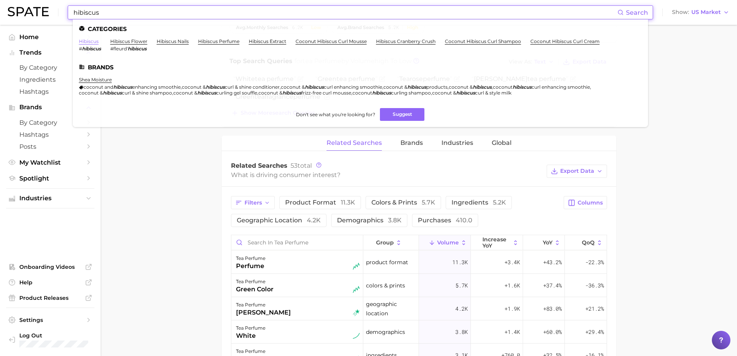
type input "hibiscus"
click at [94, 42] on link "hibiscus" at bounding box center [89, 41] width 20 height 6
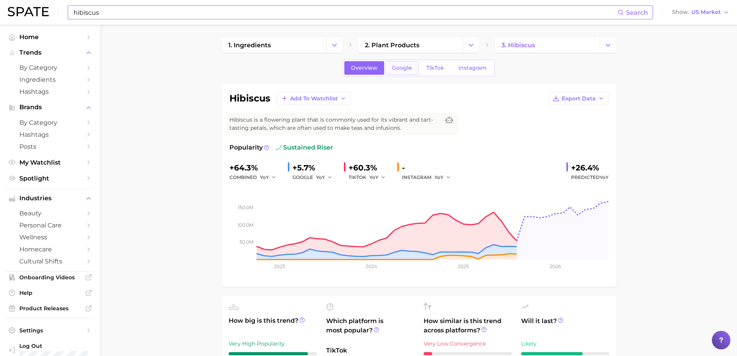
click at [395, 67] on span "Google" at bounding box center [402, 68] width 20 height 7
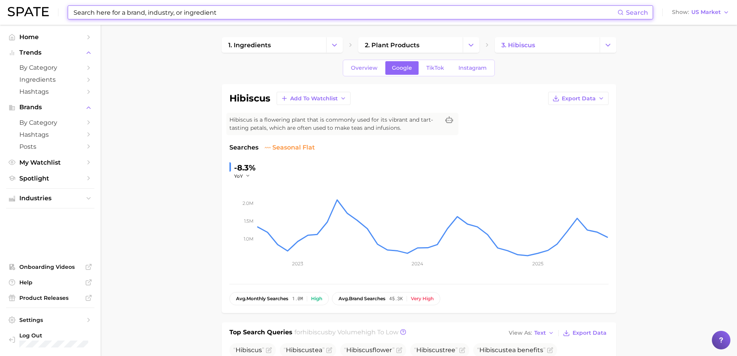
click at [135, 16] on input at bounding box center [345, 12] width 545 height 13
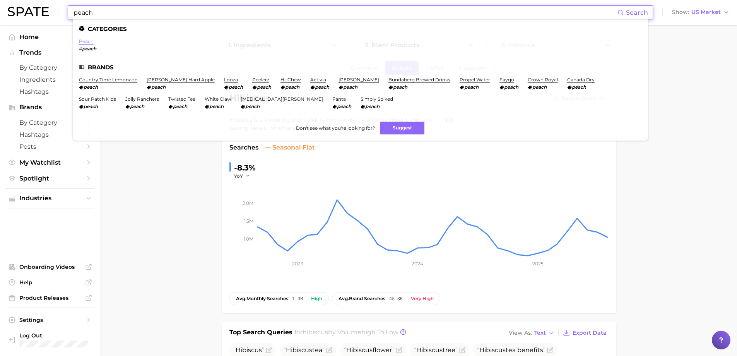
type input "peach"
click at [88, 41] on link "peach" at bounding box center [86, 41] width 15 height 6
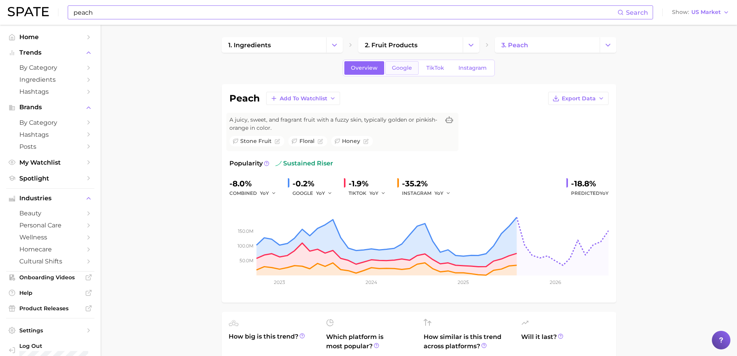
click at [396, 70] on span "Google" at bounding box center [402, 68] width 20 height 7
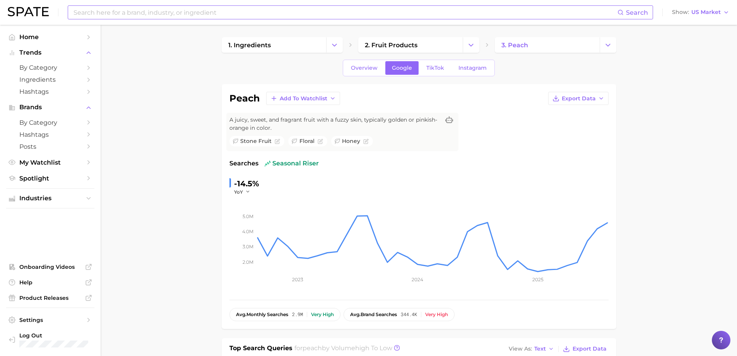
click at [105, 9] on input at bounding box center [345, 12] width 545 height 13
type input "p"
type input "g"
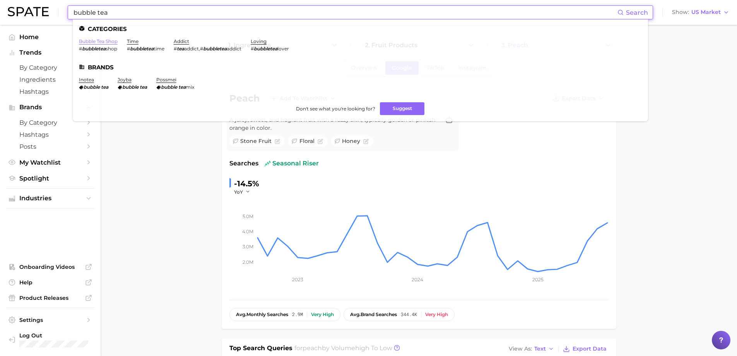
type input "bubble tea"
click at [99, 39] on link "bubble tea shop" at bounding box center [98, 41] width 39 height 6
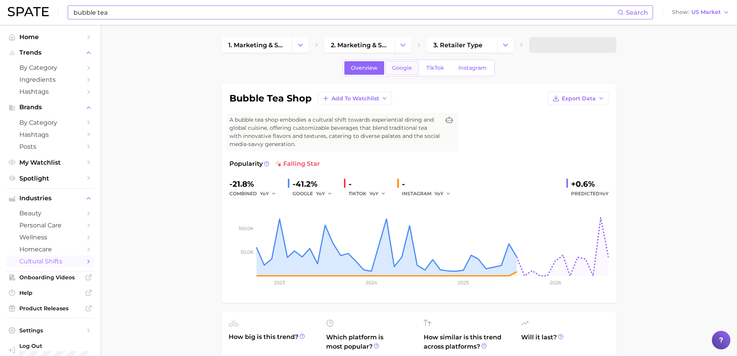
click at [391, 73] on link "Google" at bounding box center [401, 68] width 33 height 14
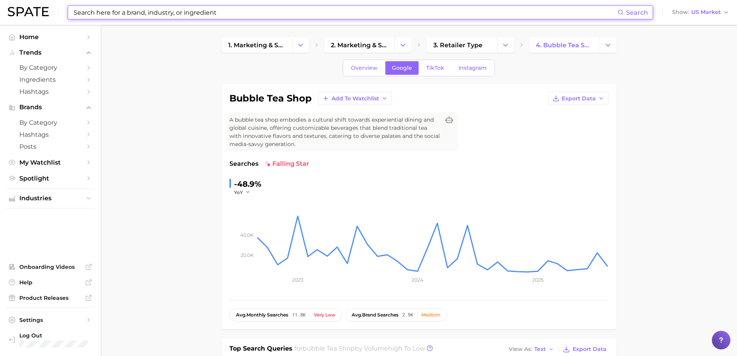
click at [128, 10] on input at bounding box center [345, 12] width 545 height 13
click at [93, 15] on input at bounding box center [345, 12] width 545 height 13
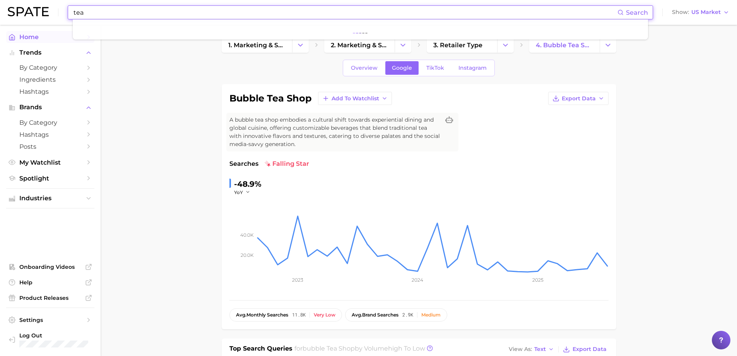
type input "tea"
click at [88, 19] on ul at bounding box center [360, 29] width 575 height 20
click at [90, 14] on input "tea" at bounding box center [345, 12] width 545 height 13
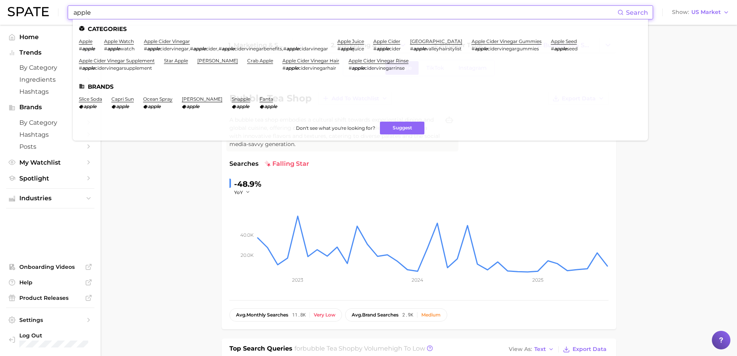
click at [90, 14] on input "apple" at bounding box center [345, 12] width 545 height 13
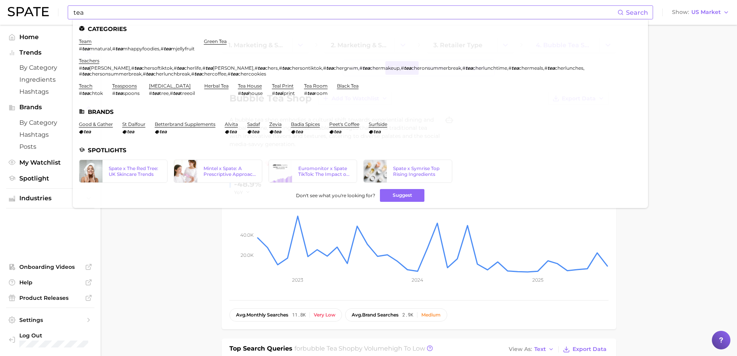
click at [105, 15] on input "tea" at bounding box center [345, 12] width 545 height 13
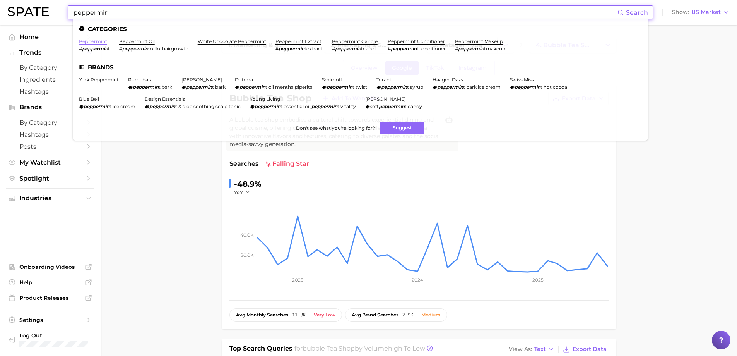
type input "peppermin"
click at [91, 40] on link "peppermint" at bounding box center [93, 41] width 28 height 6
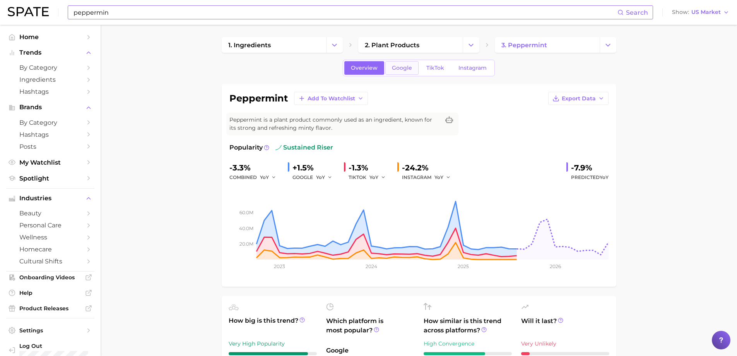
click at [402, 65] on span "Google" at bounding box center [402, 68] width 20 height 7
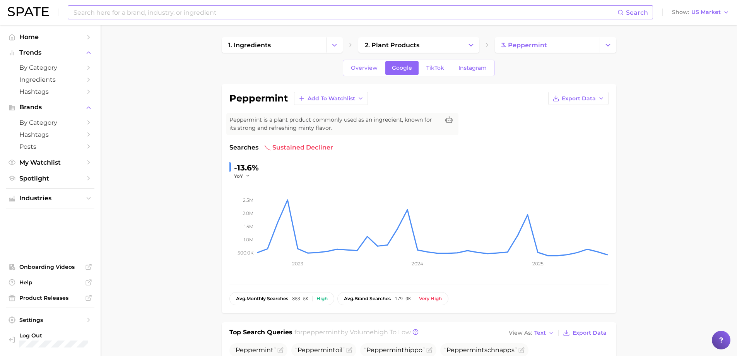
click at [118, 15] on input at bounding box center [345, 12] width 545 height 13
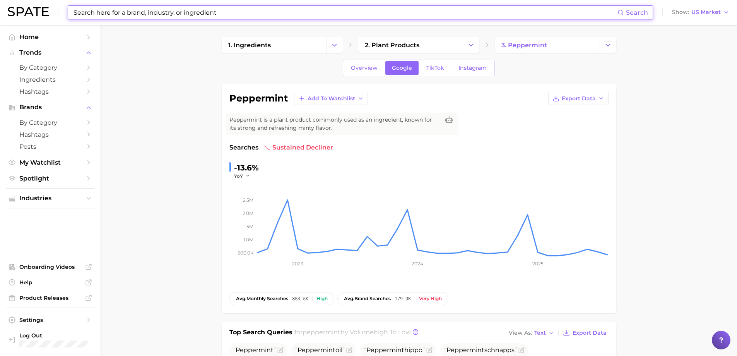
paste input "Turmeric"
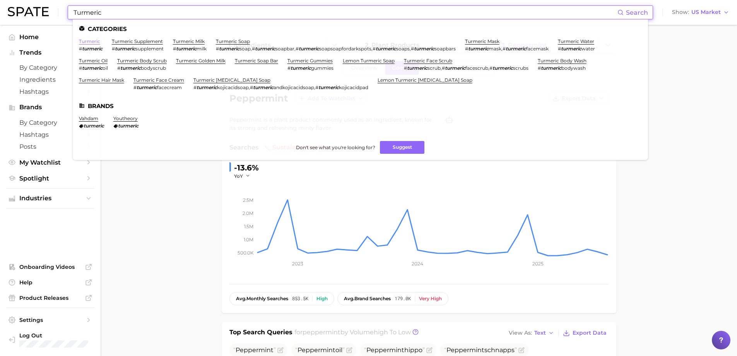
type input "Turmeric"
click at [87, 41] on link "turmeric" at bounding box center [89, 41] width 21 height 6
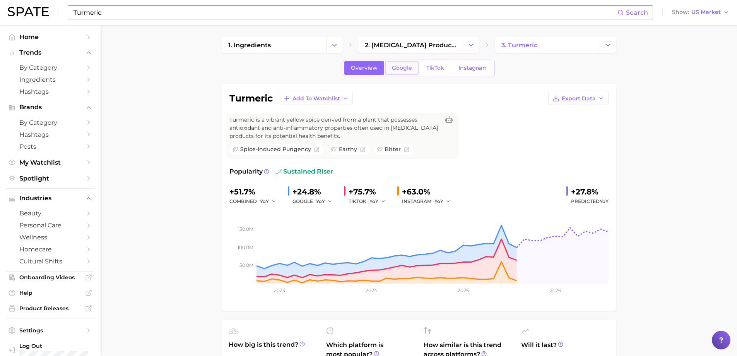
click at [403, 71] on span "Google" at bounding box center [402, 68] width 20 height 7
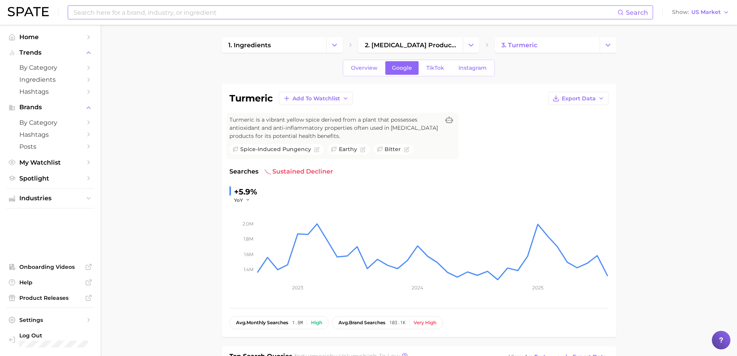
click at [154, 14] on input at bounding box center [345, 12] width 545 height 13
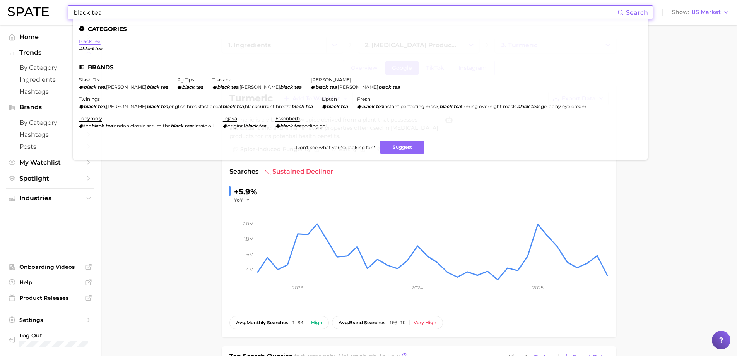
type input "black tea"
click at [98, 41] on link "black tea" at bounding box center [90, 41] width 22 height 6
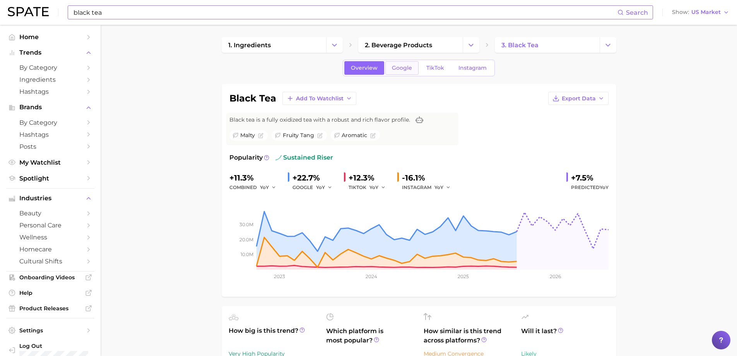
click at [395, 69] on span "Google" at bounding box center [402, 68] width 20 height 7
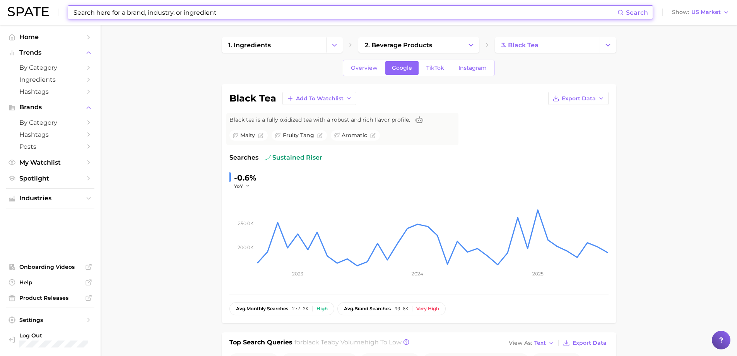
click at [129, 11] on input at bounding box center [345, 12] width 545 height 13
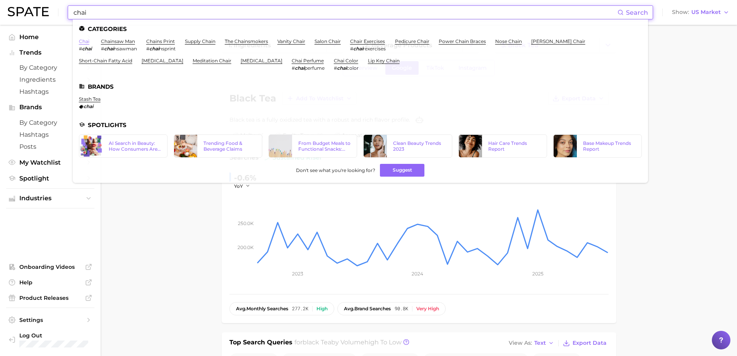
type input "chai"
click at [87, 41] on link "chai" at bounding box center [84, 41] width 10 height 6
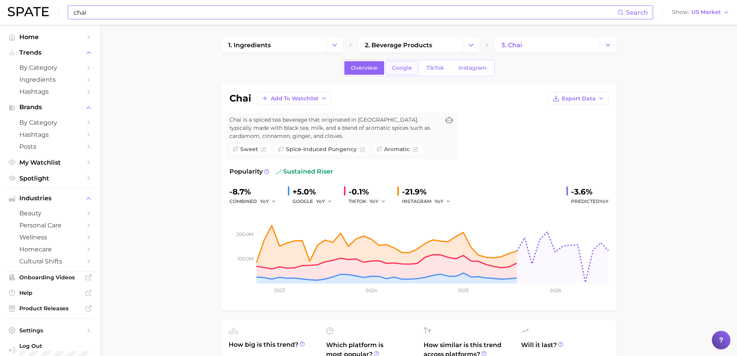
click at [398, 69] on span "Google" at bounding box center [402, 68] width 20 height 7
